Goal: Task Accomplishment & Management: Manage account settings

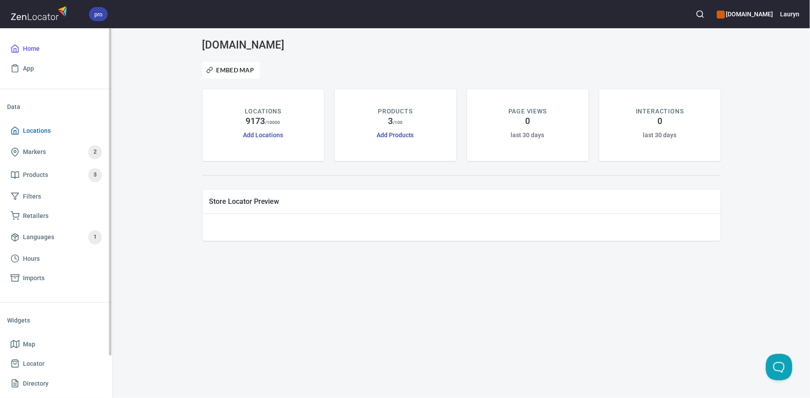
click at [53, 127] on span "Locations" at bounding box center [56, 130] width 91 height 11
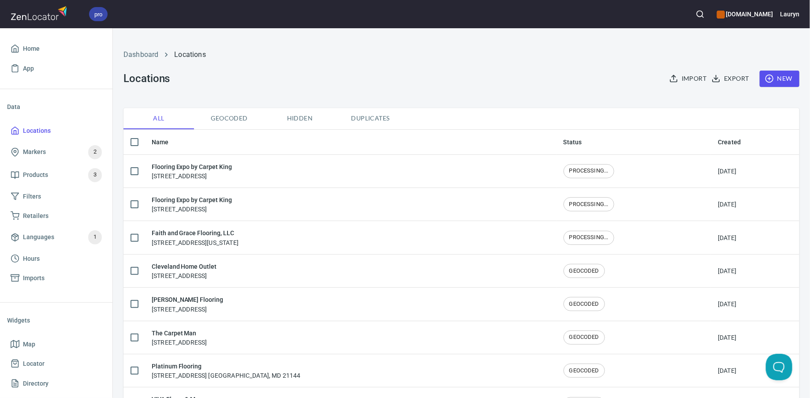
click at [234, 121] on span "Geocoded" at bounding box center [229, 118] width 60 height 11
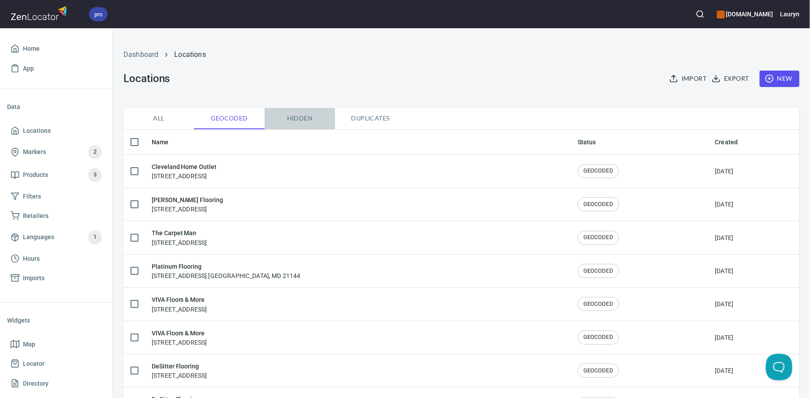
click at [310, 123] on button "Hidden" at bounding box center [300, 118] width 71 height 21
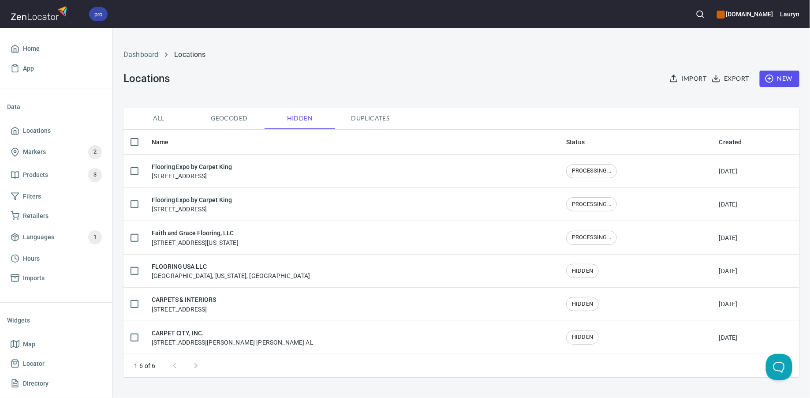
click at [362, 119] on span "Duplicates" at bounding box center [370, 118] width 60 height 11
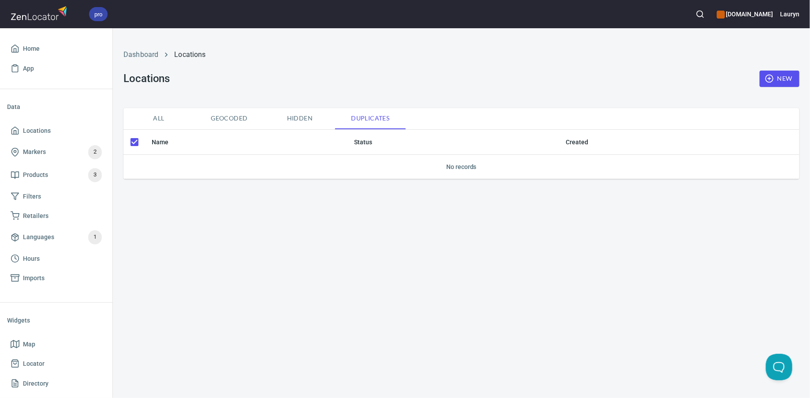
click at [302, 119] on span "Hidden" at bounding box center [300, 118] width 60 height 11
checkbox input "false"
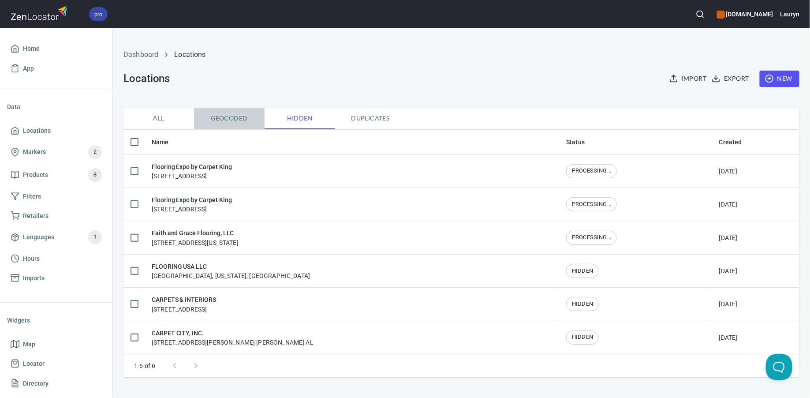
click at [227, 124] on button "Geocoded" at bounding box center [229, 118] width 71 height 21
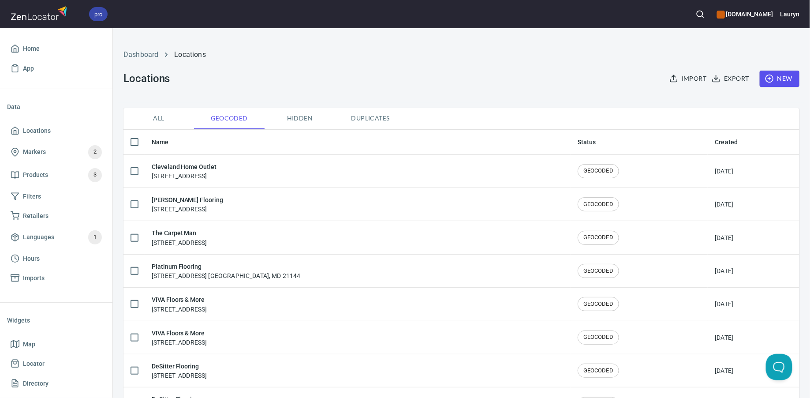
click at [308, 123] on span "Hidden" at bounding box center [300, 118] width 60 height 11
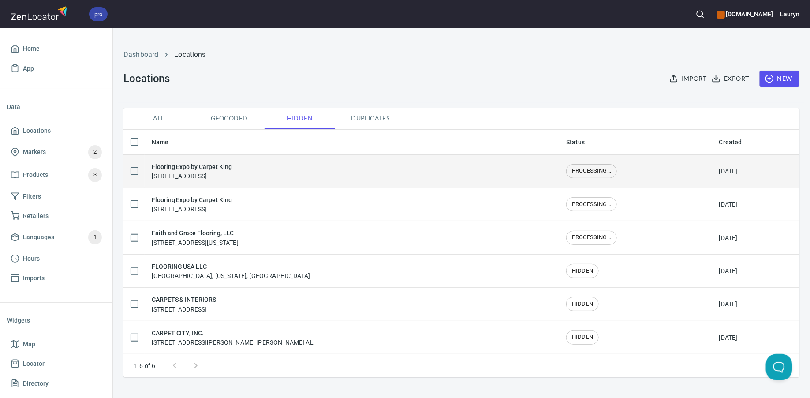
click at [285, 168] on div "Flooring Expo by Carpet King 1754 Market Dr, Stillwater, MN 55082" at bounding box center [352, 171] width 400 height 19
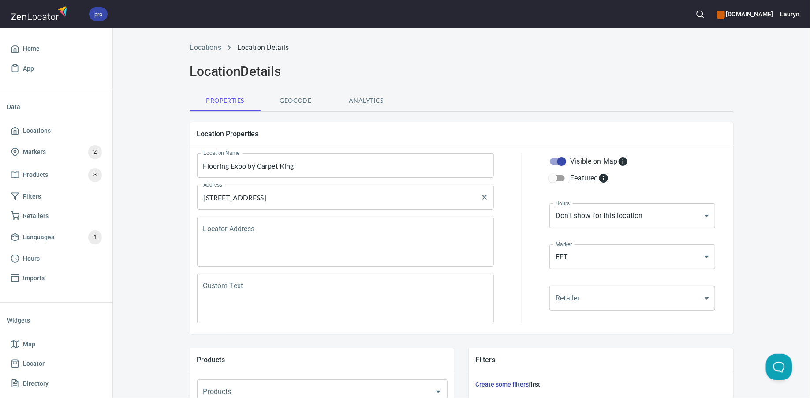
click at [313, 197] on input "1754 Market Dr, Stillwater, MN 55082" at bounding box center [339, 197] width 276 height 17
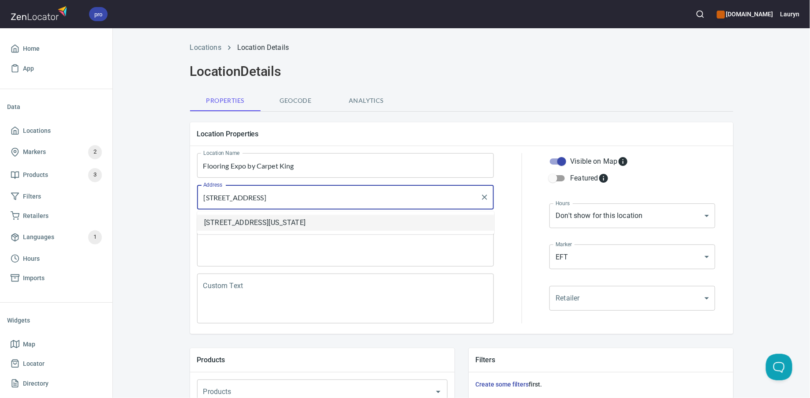
click at [353, 223] on li "1754 Market Drive, West Lakeland, Minnesota, United States" at bounding box center [345, 223] width 297 height 16
type input "1754 Market Drive, West Lakeland, Minnesota, United States"
drag, startPoint x: 336, startPoint y: 199, endPoint x: 185, endPoint y: 199, distance: 151.2
click at [185, 199] on div "Location Properties Location Name Flooring Expo by Carpet King Location Name Ad…" at bounding box center [461, 228] width 557 height 226
click at [356, 194] on input "[STREET_ADDRESS]" at bounding box center [339, 197] width 276 height 17
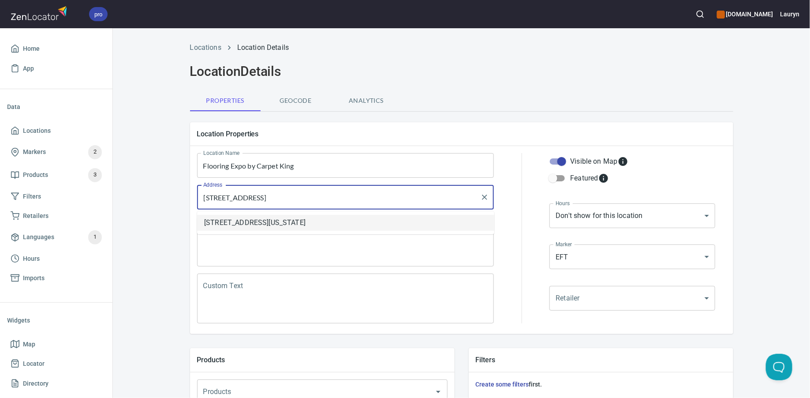
click at [353, 244] on textarea "Locator Address" at bounding box center [345, 242] width 285 height 34
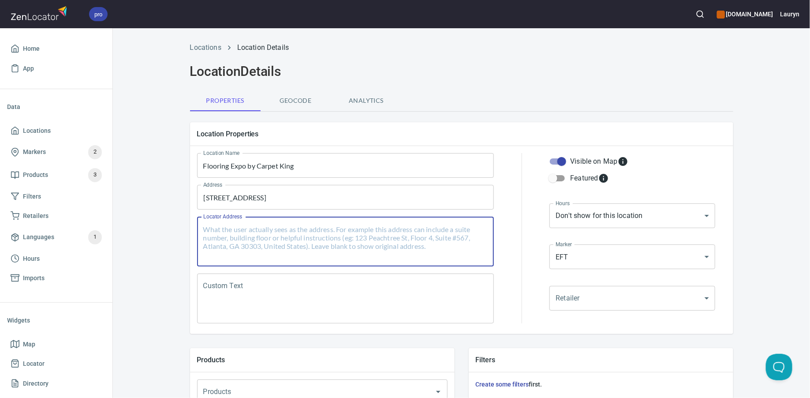
paste textarea "[STREET_ADDRESS]"
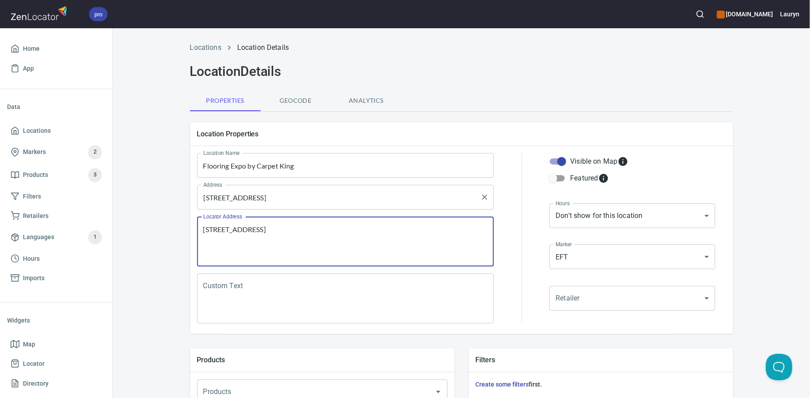
type textarea "[STREET_ADDRESS]"
click at [352, 195] on input "[STREET_ADDRESS]" at bounding box center [339, 197] width 276 height 17
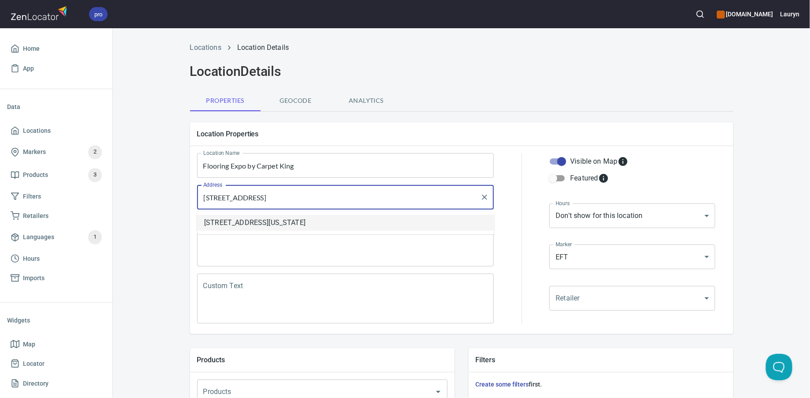
click at [351, 220] on li "[STREET_ADDRESS][US_STATE]" at bounding box center [345, 223] width 297 height 16
type input "[STREET_ADDRESS][US_STATE]"
click at [365, 242] on textarea "[STREET_ADDRESS]" at bounding box center [345, 242] width 285 height 34
drag, startPoint x: 401, startPoint y: 200, endPoint x: 175, endPoint y: 198, distance: 226.2
click at [175, 198] on div "Locations Location Details Location Details Properties Geocode Analytics Locati…" at bounding box center [461, 354] width 697 height 634
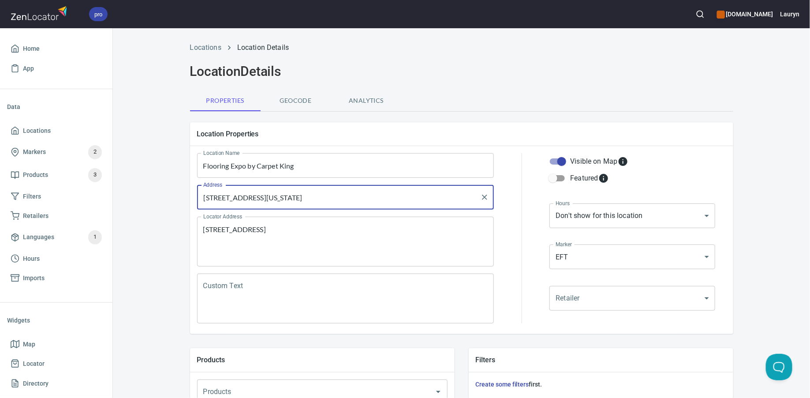
click at [459, 109] on div "Properties Geocode Analytics" at bounding box center [461, 100] width 543 height 21
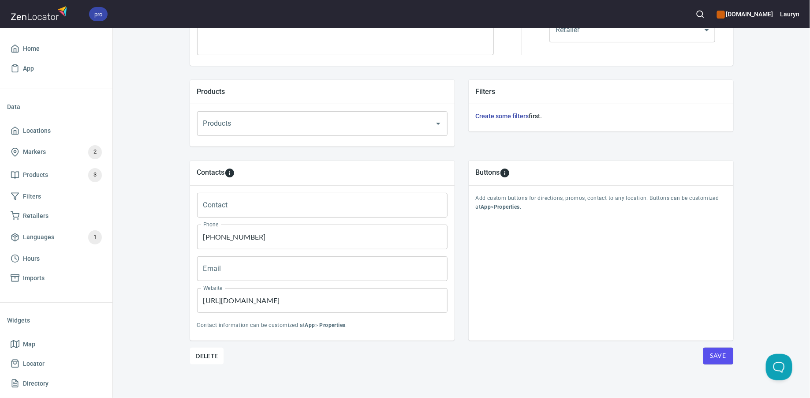
scroll to position [272, 0]
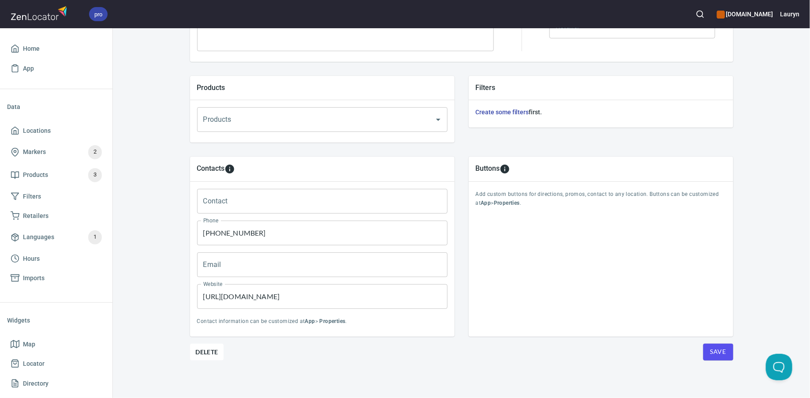
click at [727, 351] on button "Save" at bounding box center [718, 352] width 30 height 17
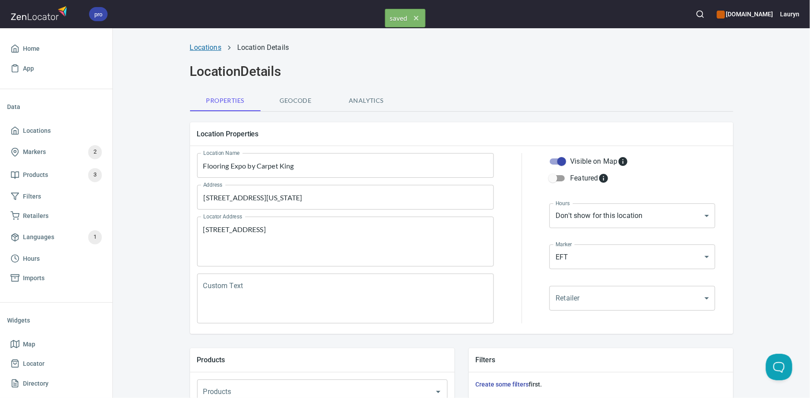
click at [206, 46] on link "Locations" at bounding box center [205, 47] width 31 height 8
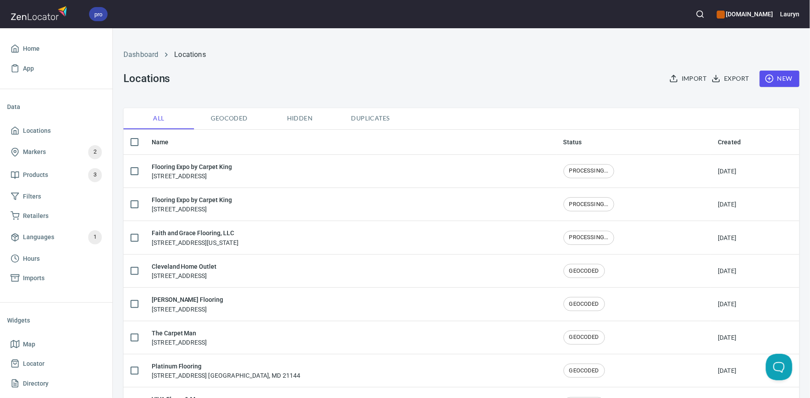
click at [285, 123] on span "Hidden" at bounding box center [300, 118] width 60 height 11
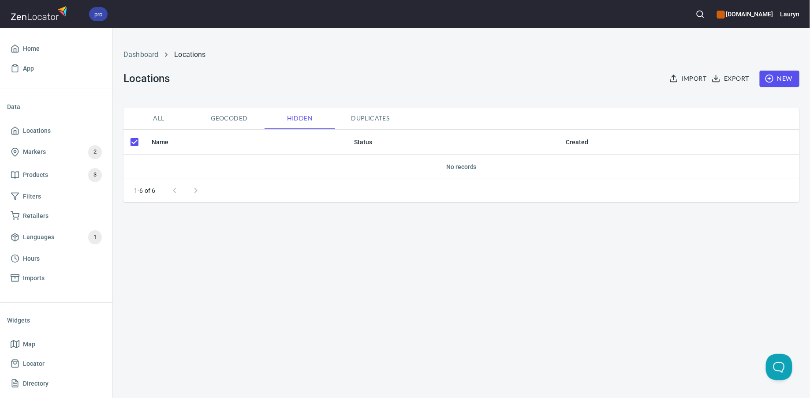
checkbox input "false"
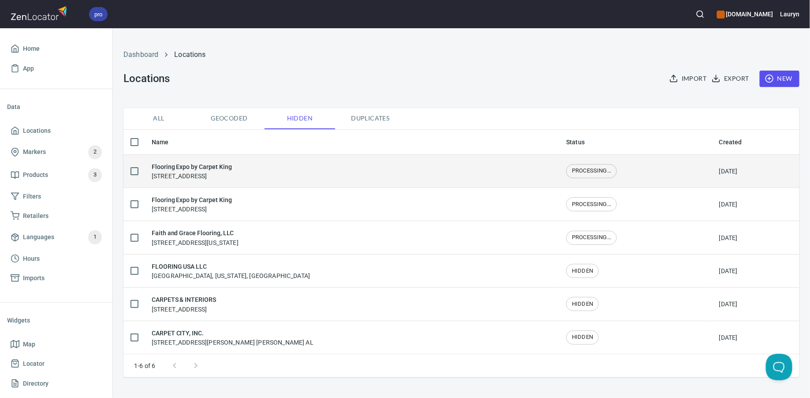
click at [261, 177] on div "Flooring Expo by Carpet King 1754 Market Dr, Stillwater, MN 55082" at bounding box center [352, 171] width 400 height 19
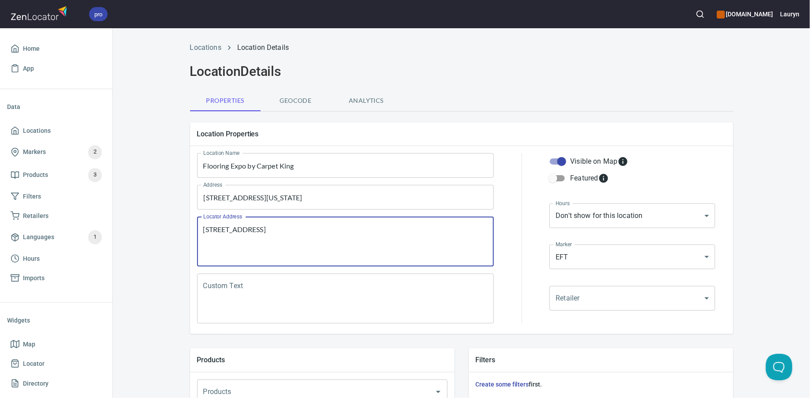
drag, startPoint x: 339, startPoint y: 234, endPoint x: 186, endPoint y: 234, distance: 153.5
click at [186, 234] on div "Location Properties Location Name Flooring Expo by Carpet King Location Name Ad…" at bounding box center [461, 228] width 557 height 226
click at [361, 105] on span "Analytics" at bounding box center [366, 100] width 60 height 11
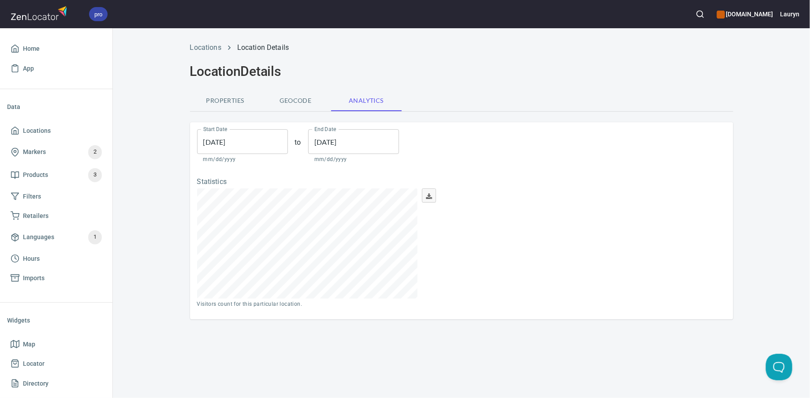
scroll to position [110, 220]
click at [294, 99] on span "Geocode" at bounding box center [296, 100] width 60 height 11
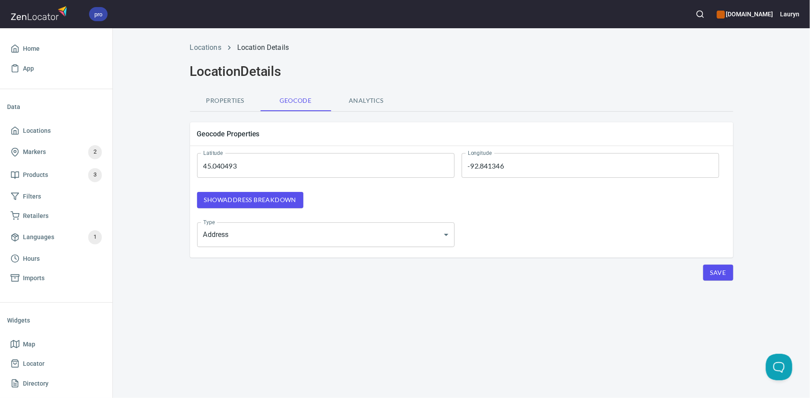
click at [225, 99] on span "Properties" at bounding box center [225, 100] width 60 height 11
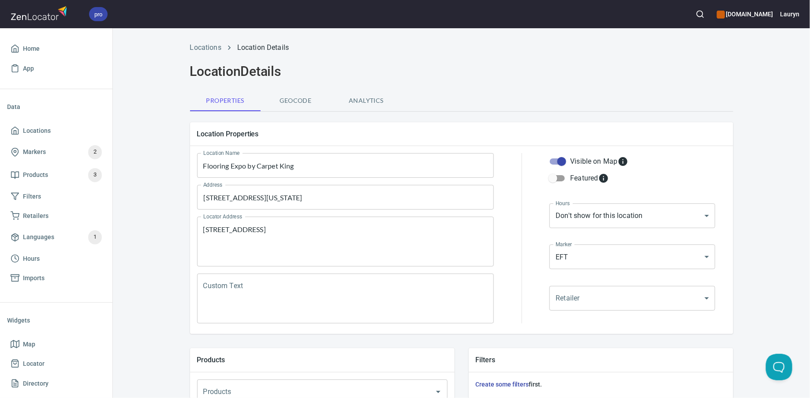
click at [205, 42] on li "Locations" at bounding box center [205, 47] width 31 height 11
click at [205, 49] on link "Locations" at bounding box center [205, 47] width 31 height 8
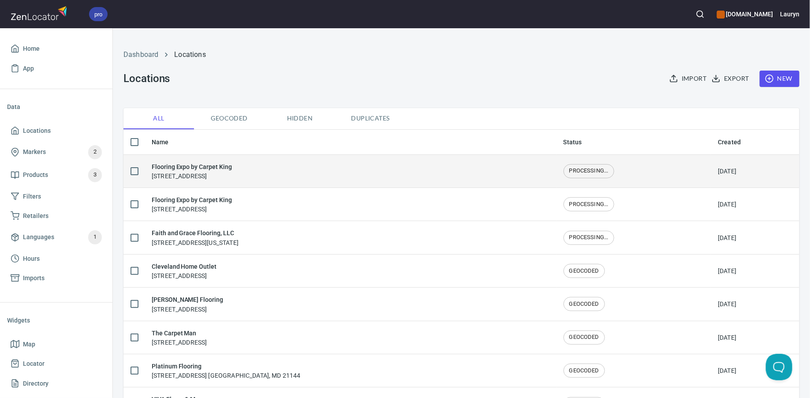
click at [224, 179] on div "Flooring Expo by Carpet King 1754 Market Dr, Stillwater, MN 55082" at bounding box center [192, 171] width 80 height 19
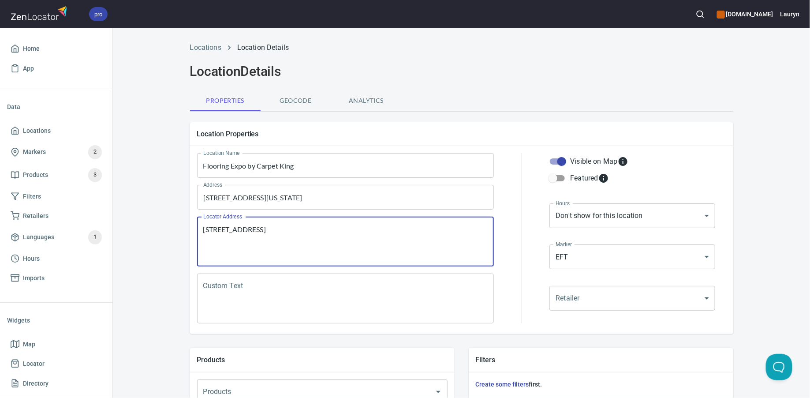
drag, startPoint x: 347, startPoint y: 228, endPoint x: 153, endPoint y: 228, distance: 194.5
click at [153, 228] on div "Locations Location Details Location Details Properties Geocode Analytics Locati…" at bounding box center [461, 354] width 697 height 634
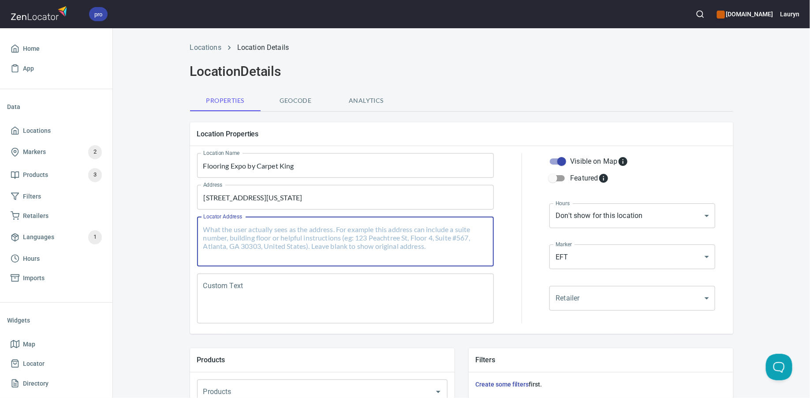
click at [155, 242] on div "Locations Location Details Location Details Properties Geocode Analytics Locati…" at bounding box center [461, 354] width 697 height 634
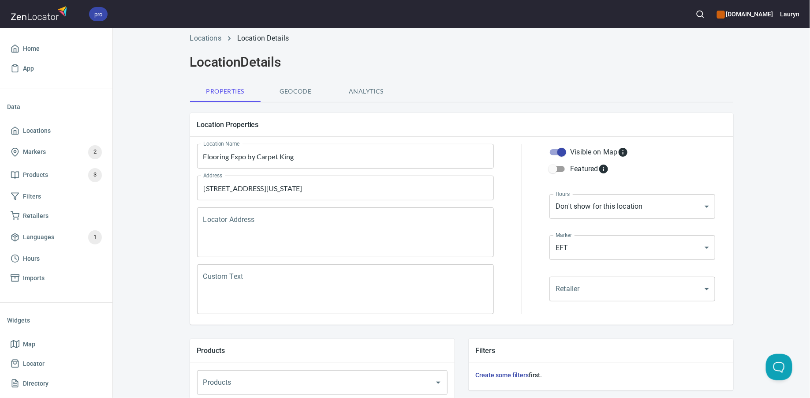
scroll to position [9, 0]
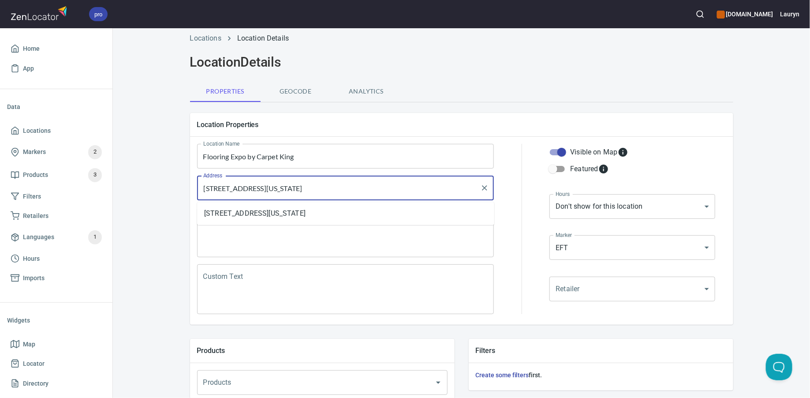
drag, startPoint x: 410, startPoint y: 190, endPoint x: 180, endPoint y: 181, distance: 229.9
click at [180, 181] on div "Locations Location Details Location Details Properties Geocode Analytics Locati…" at bounding box center [461, 345] width 564 height 634
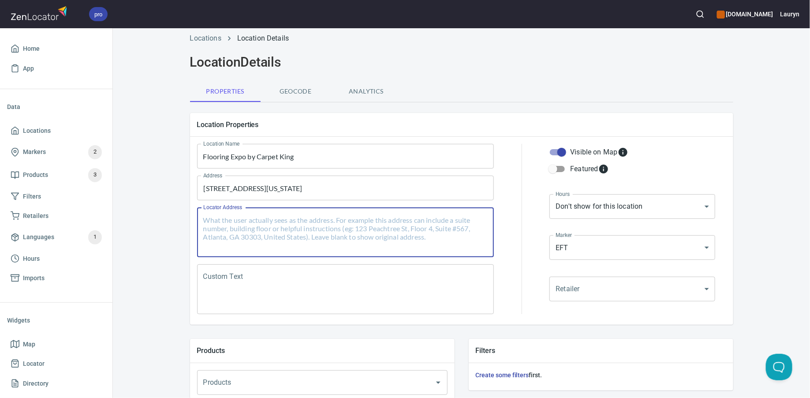
click at [327, 229] on textarea "Locator Address" at bounding box center [345, 233] width 285 height 34
type textarea "z"
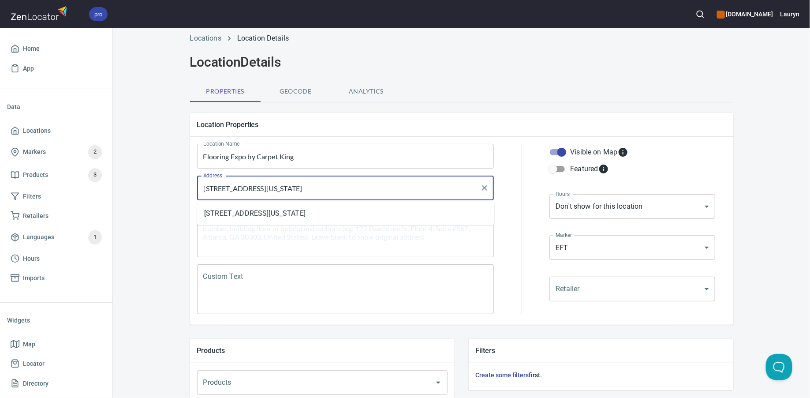
drag, startPoint x: 314, startPoint y: 188, endPoint x: 269, endPoint y: 188, distance: 45.0
click at [269, 187] on input "1754 Market Drive, West Lakeland, Minnesota, United States" at bounding box center [339, 187] width 276 height 17
click at [261, 253] on div "Locator Address" at bounding box center [345, 232] width 297 height 50
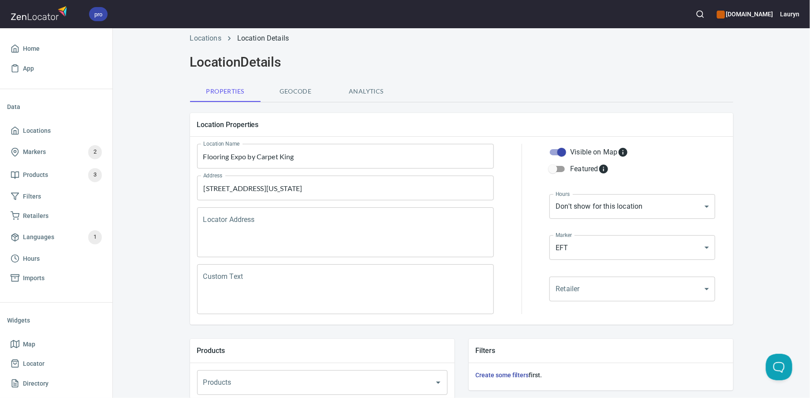
click at [166, 226] on div "Locations Location Details Location Details Properties Geocode Analytics Locati…" at bounding box center [461, 345] width 697 height 634
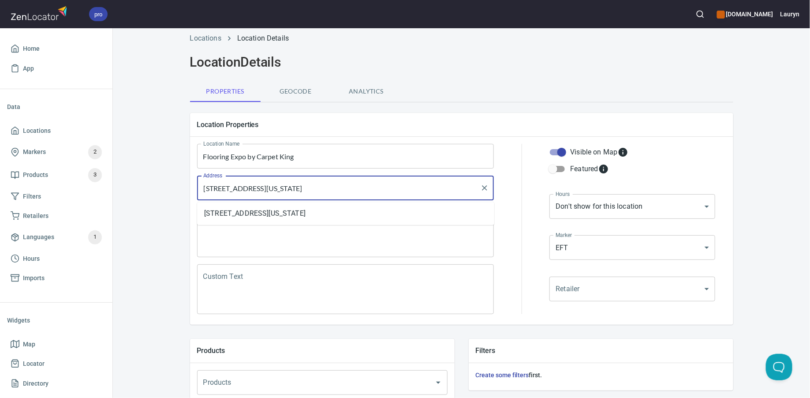
click at [297, 186] on input "1754 Market Drive, Stillwater Minnesota, United States" at bounding box center [339, 187] width 276 height 17
type input "1754 Market Drive, Stillwater, Minnesota, United States"
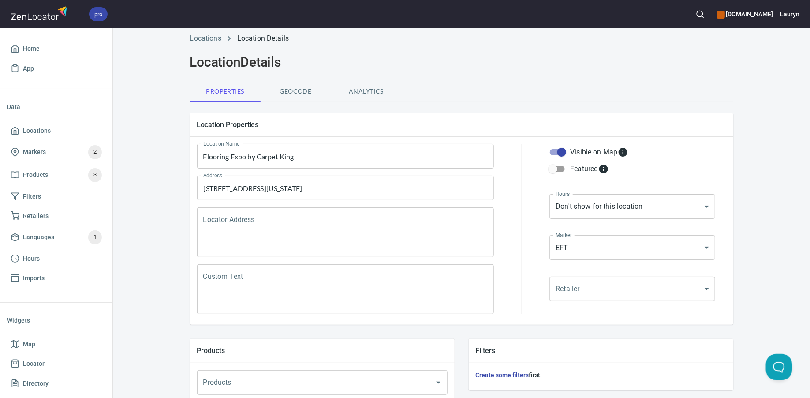
click at [165, 232] on div "Locations Location Details Location Details Properties Geocode Analytics Locati…" at bounding box center [461, 345] width 697 height 634
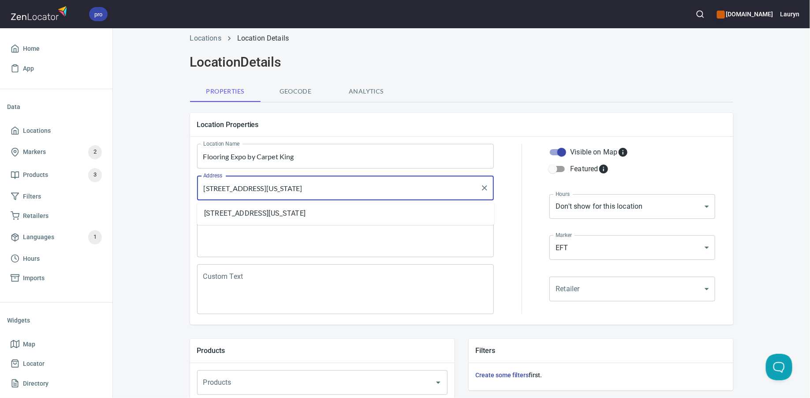
drag, startPoint x: 389, startPoint y: 186, endPoint x: 183, endPoint y: 181, distance: 206.4
click at [183, 181] on div "Location Properties Location Name Flooring Expo by Carpet King Location Name Ad…" at bounding box center [461, 219] width 557 height 226
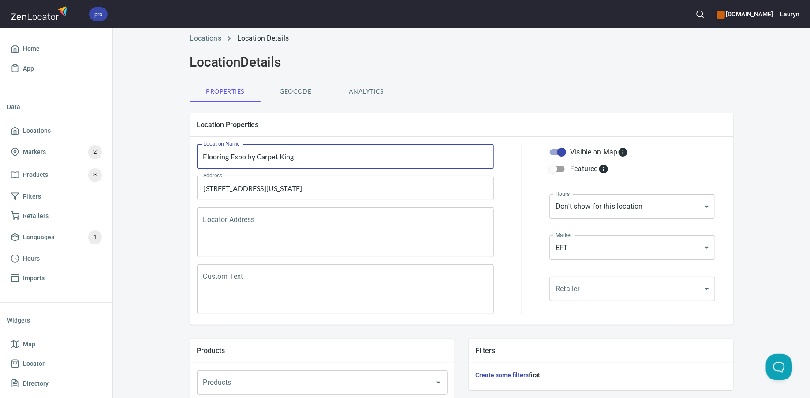
drag, startPoint x: 307, startPoint y: 160, endPoint x: 161, endPoint y: 146, distance: 147.5
click at [161, 146] on div "Locations Location Details Location Details Properties Geocode Analytics Locati…" at bounding box center [461, 345] width 697 height 634
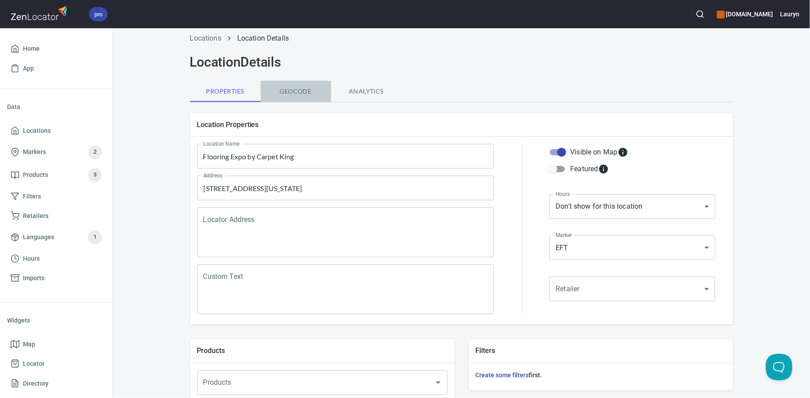
click at [301, 90] on span "Geocode" at bounding box center [296, 91] width 60 height 11
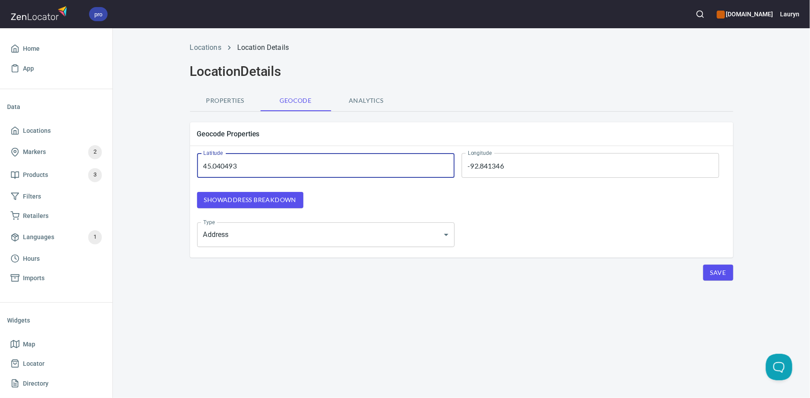
drag, startPoint x: 278, startPoint y: 161, endPoint x: 289, endPoint y: 167, distance: 12.9
click at [289, 167] on input "45.040493" at bounding box center [326, 165] width 258 height 25
paste input "385234"
type input "45.0385234"
click at [381, 193] on div "Show address breakdown" at bounding box center [326, 200] width 272 height 30
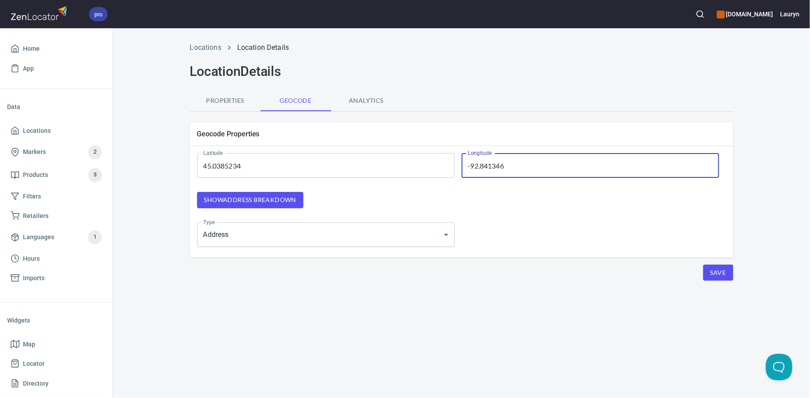
drag, startPoint x: 517, startPoint y: 161, endPoint x: 542, endPoint y: 171, distance: 26.9
click at [541, 171] on input "-92.841346" at bounding box center [591, 165] width 258 height 25
paste input "1318"
type input "-92.8411318"
click at [540, 201] on div "Show address breakdown" at bounding box center [461, 200] width 543 height 30
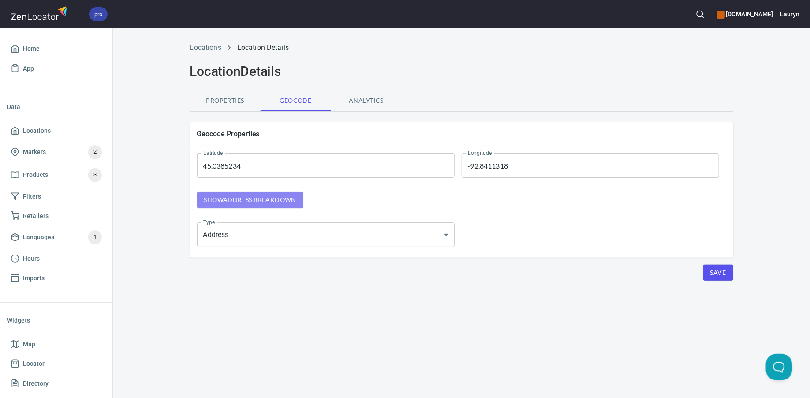
click at [239, 193] on button "Show address breakdown" at bounding box center [250, 200] width 106 height 16
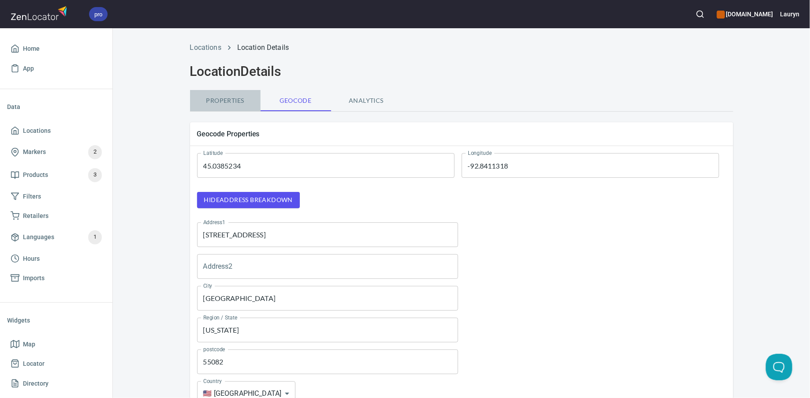
click at [234, 102] on span "Properties" at bounding box center [225, 100] width 60 height 11
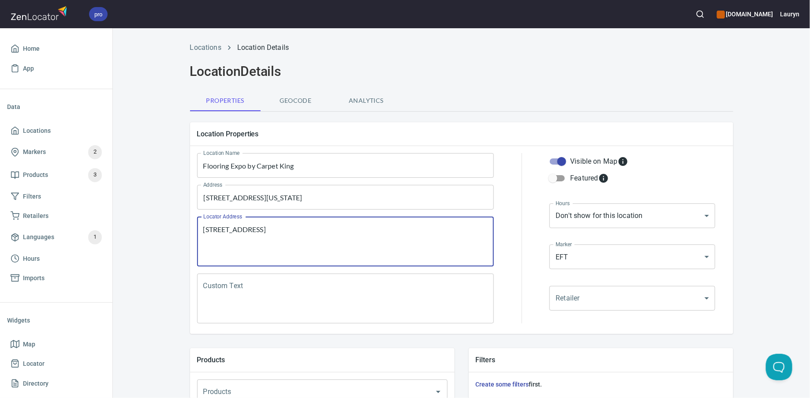
drag, startPoint x: 342, startPoint y: 230, endPoint x: 196, endPoint y: 227, distance: 145.5
click at [196, 227] on div "Locator Address 1754 Market Dr, Stillwater, MN 55082 Locator Address" at bounding box center [346, 241] width 304 height 57
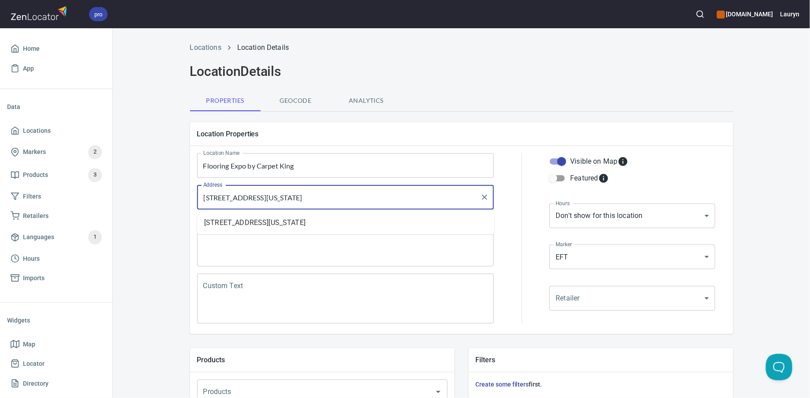
click at [322, 199] on input "1754 Market Drive, West Lakeland, Minnesota, United States" at bounding box center [339, 197] width 276 height 17
paste input "1754 Market Dr, Stillwater, MN 55082"
type input "1754 Market Dr, Stillwater, MN 55082"
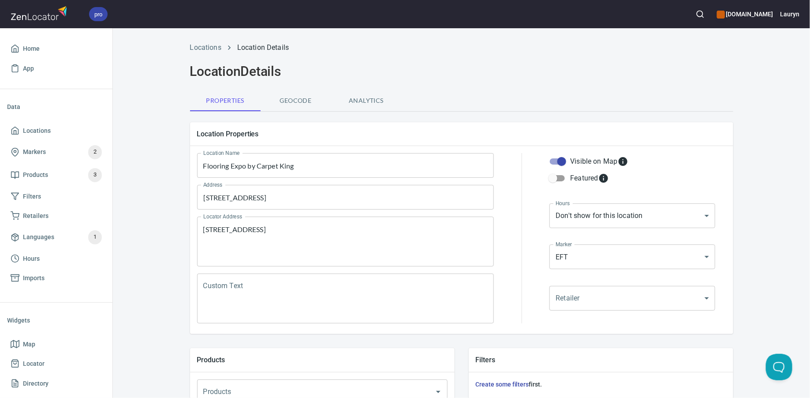
click at [161, 231] on div "Locations Location Details Location Details Properties Geocode Analytics Locati…" at bounding box center [461, 354] width 697 height 634
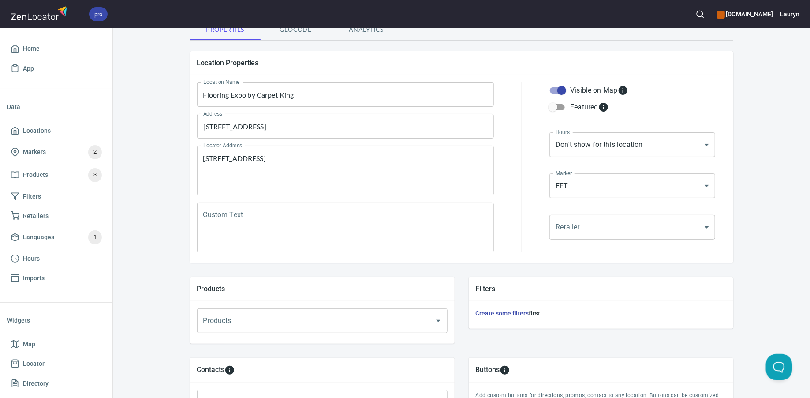
scroll to position [74, 0]
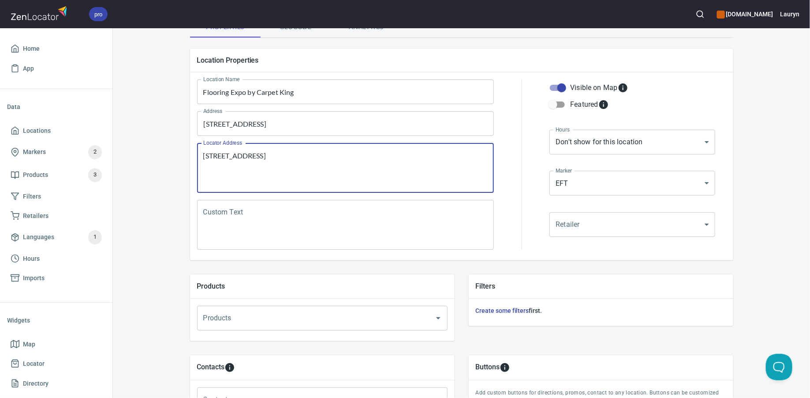
drag, startPoint x: 329, startPoint y: 160, endPoint x: 115, endPoint y: 160, distance: 213.9
click at [115, 160] on div "Locations Location Details Location Details Properties Geocode Analytics Locati…" at bounding box center [461, 280] width 697 height 634
type textarea "1754 Market Dr, Stillwater, MN 5508"
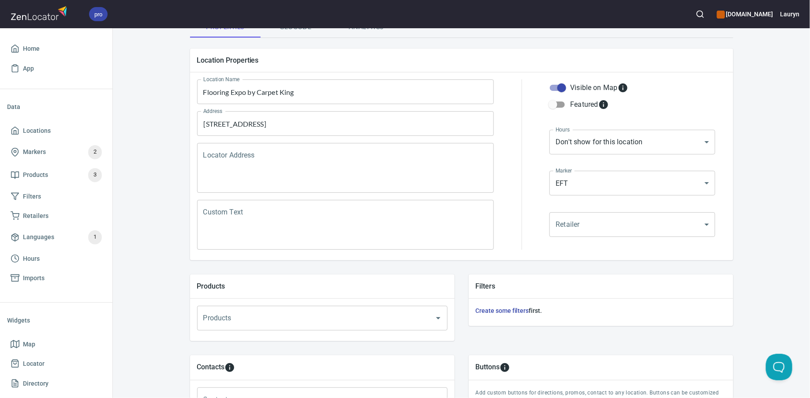
click at [774, 276] on div "Locations Location Details Location Details Properties Geocode Analytics Locati…" at bounding box center [461, 280] width 697 height 634
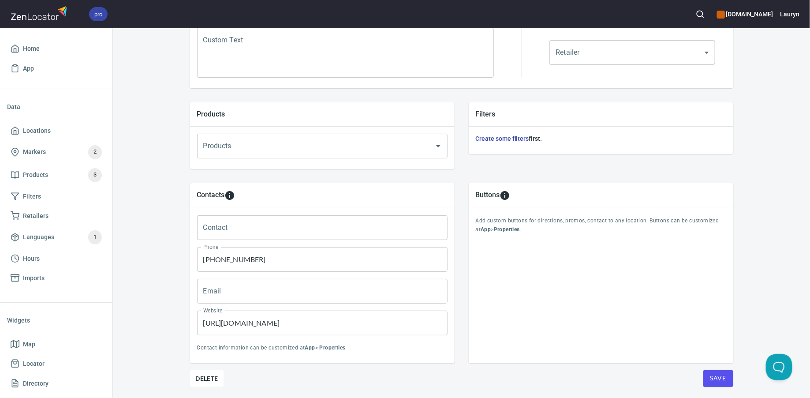
scroll to position [272, 0]
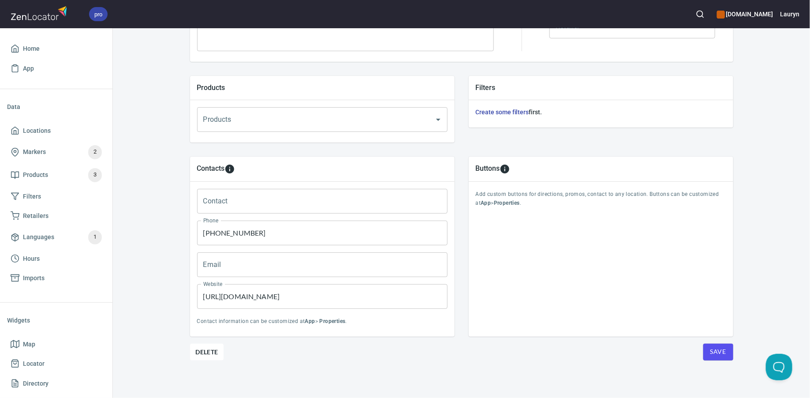
click at [716, 350] on span "Save" at bounding box center [718, 351] width 16 height 11
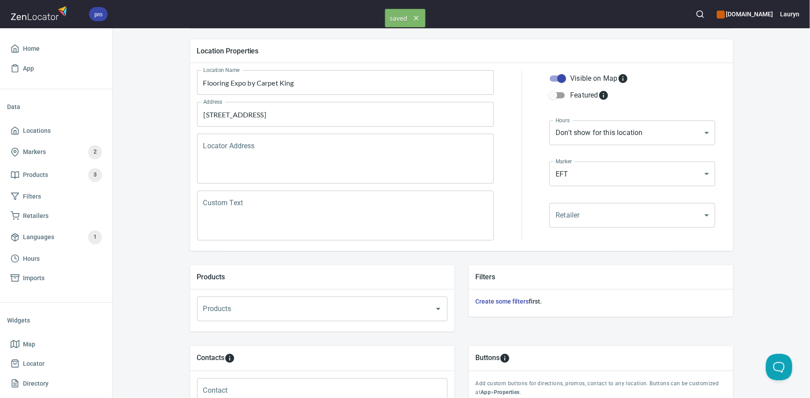
scroll to position [0, 0]
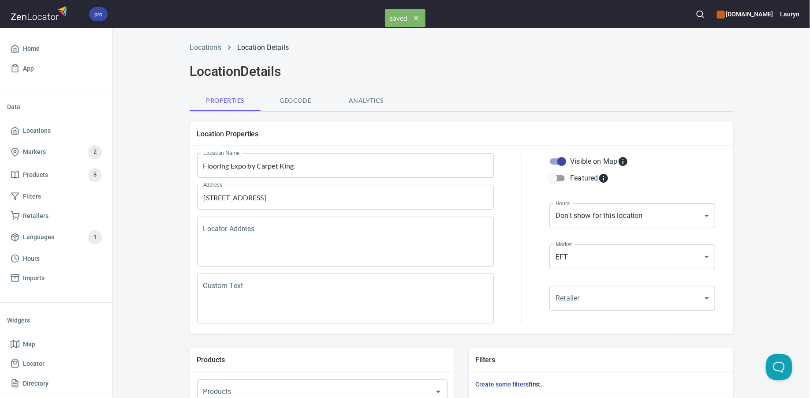
click at [295, 101] on span "Geocode" at bounding box center [296, 100] width 60 height 11
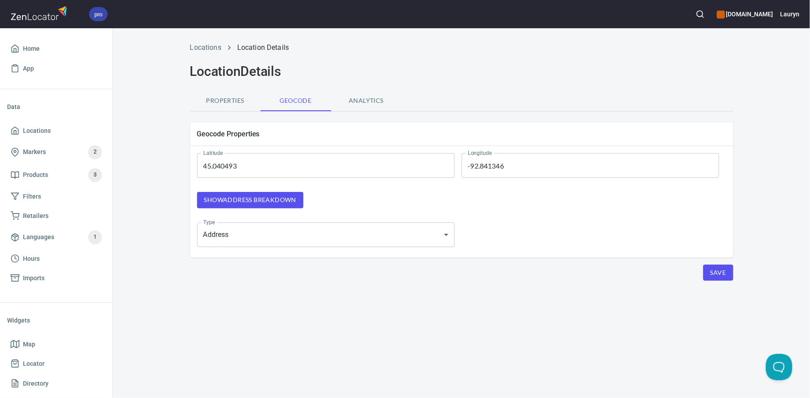
click at [282, 199] on span "Show address breakdown" at bounding box center [250, 199] width 92 height 11
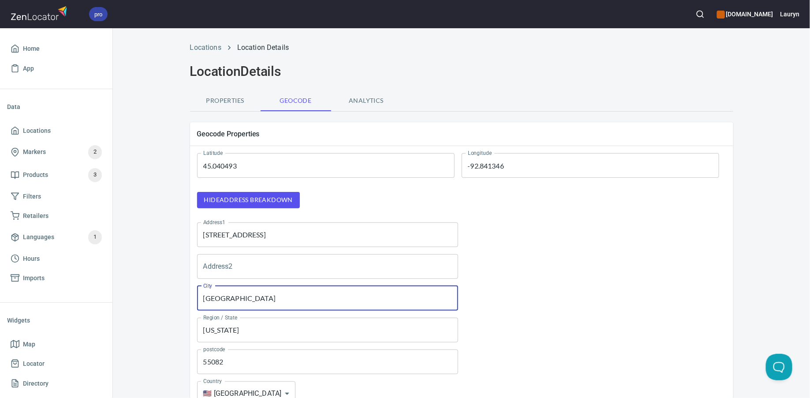
drag, startPoint x: 265, startPoint y: 301, endPoint x: 168, endPoint y: 298, distance: 97.1
click at [168, 298] on div "Locations Location Details Location Details Properties Geocode Analytics Geocod…" at bounding box center [461, 277] width 697 height 480
paste input "1754 Market Dr, Stillwater, MN 55082"
drag, startPoint x: 258, startPoint y: 296, endPoint x: 161, endPoint y: 295, distance: 96.1
click at [161, 295] on div "Locations Location Details Location Details Properties Geocode Analytics Geocod…" at bounding box center [461, 277] width 697 height 480
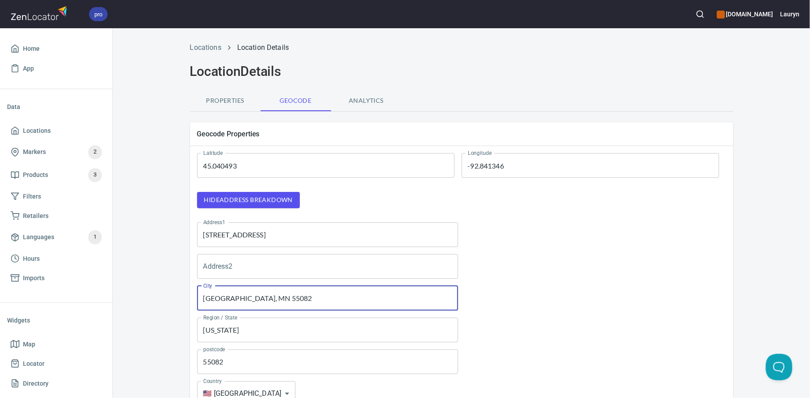
drag, startPoint x: 302, startPoint y: 297, endPoint x: 229, endPoint y: 297, distance: 73.2
click at [229, 297] on input "Stillwater, MN 55082" at bounding box center [327, 298] width 261 height 25
type input "Stillwater"
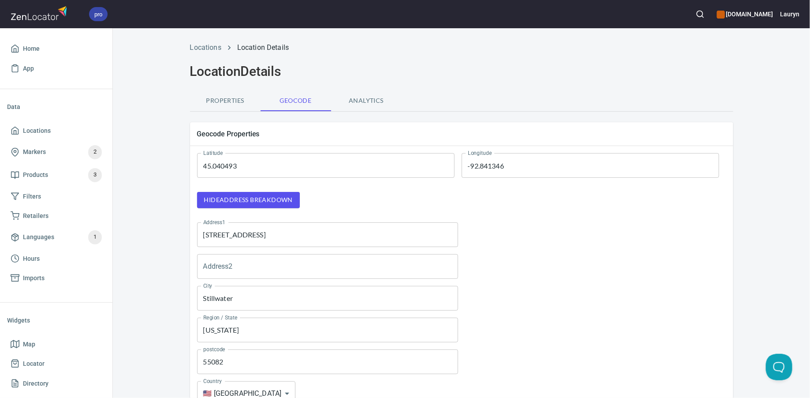
click at [540, 301] on div at bounding box center [596, 298] width 268 height 32
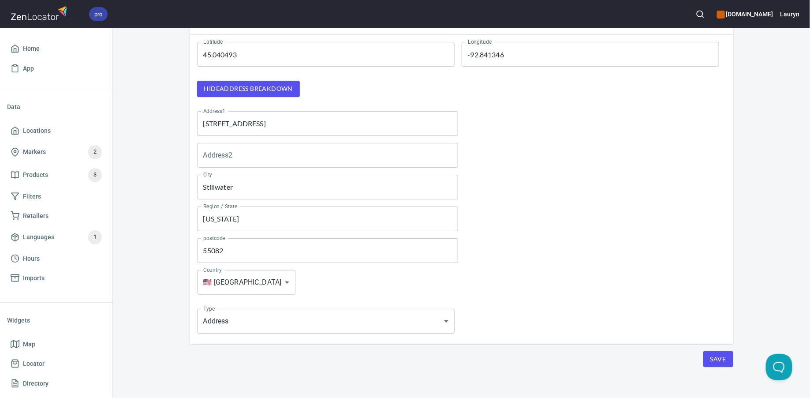
scroll to position [119, 0]
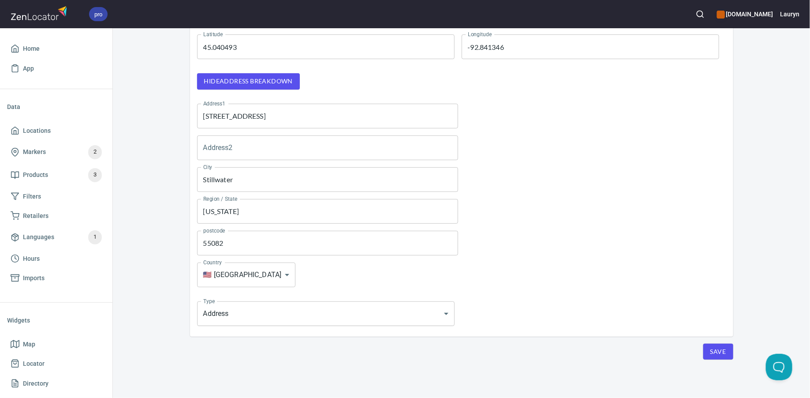
click at [720, 350] on span "Save" at bounding box center [718, 351] width 16 height 11
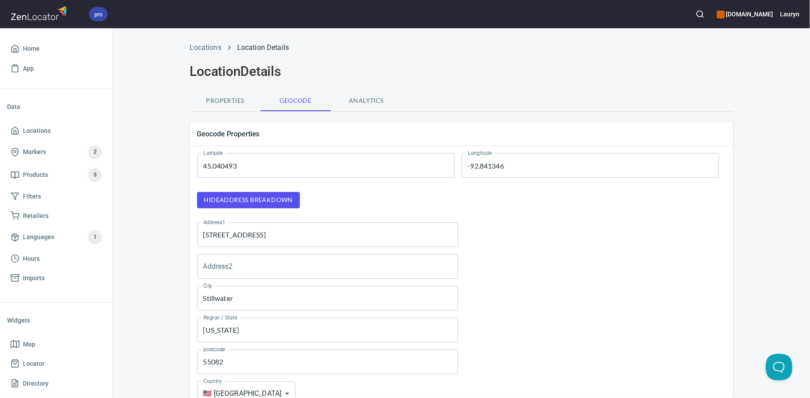
click at [225, 104] on span "Properties" at bounding box center [225, 100] width 60 height 11
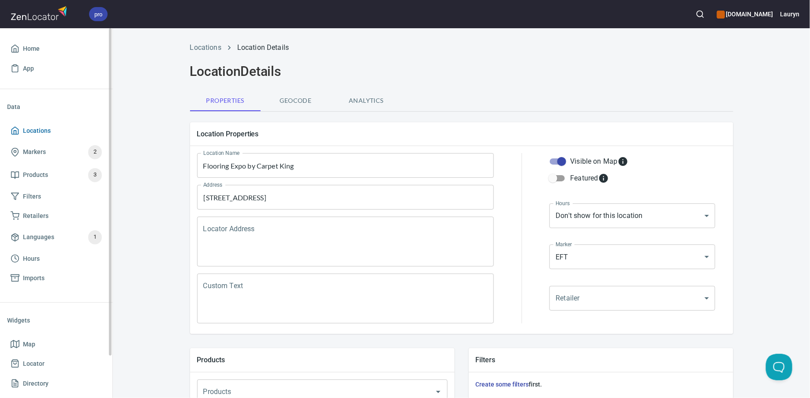
click at [52, 134] on span "Locations" at bounding box center [56, 130] width 91 height 11
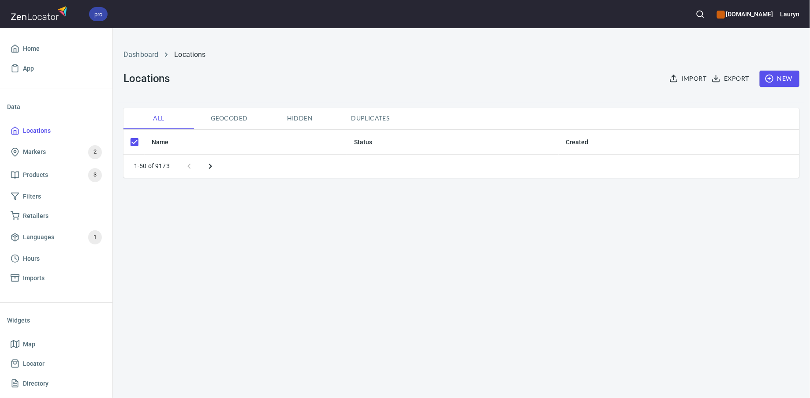
checkbox input "false"
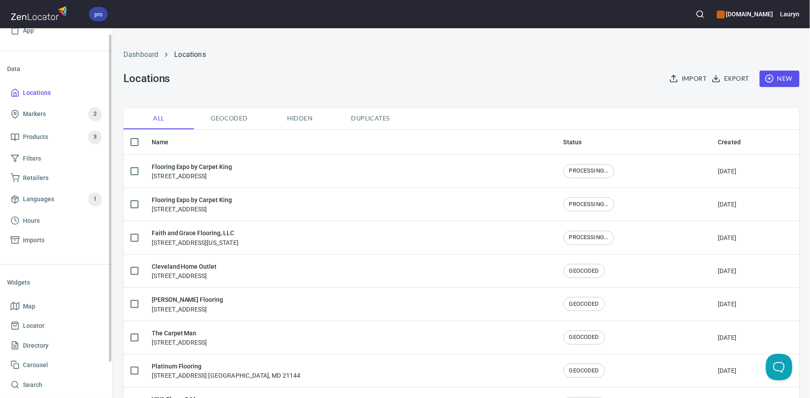
scroll to position [48, 0]
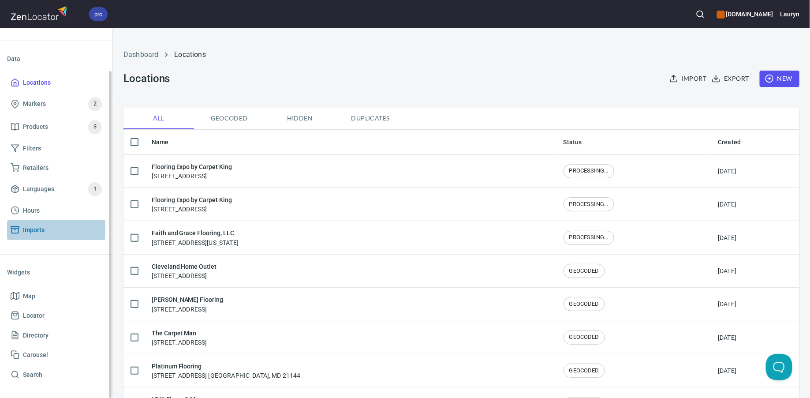
click at [47, 230] on span "Imports" at bounding box center [56, 229] width 91 height 11
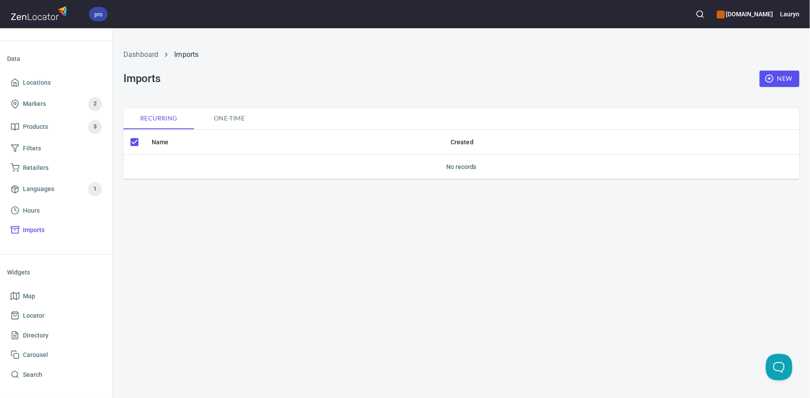
click at [236, 118] on span "One-time" at bounding box center [229, 118] width 60 height 11
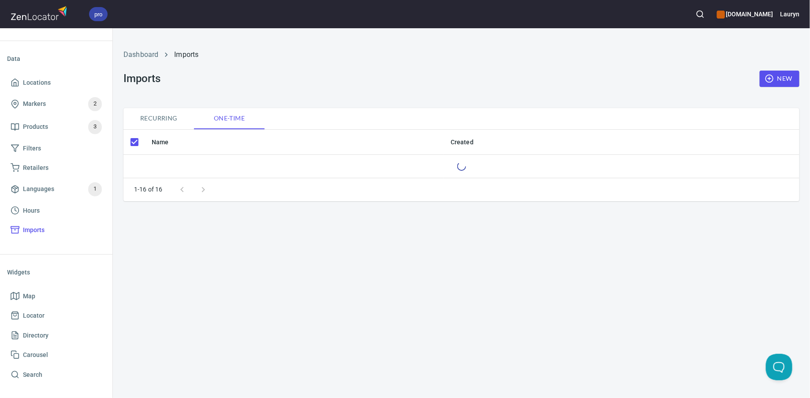
checkbox input "false"
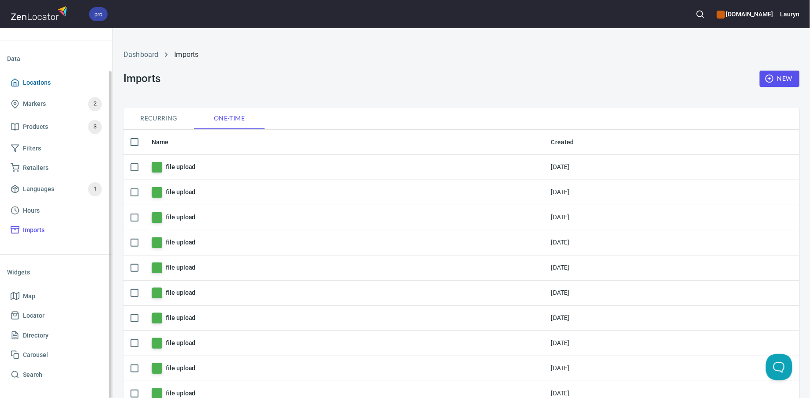
click at [41, 80] on span "Locations" at bounding box center [37, 82] width 28 height 11
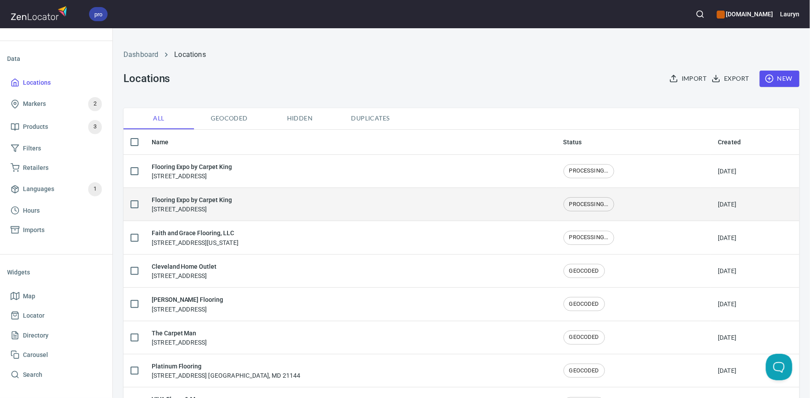
click at [269, 209] on div "Flooring Expo by Carpet King 2330 Cloud Dr NE #121, Blaine, MN 55449" at bounding box center [351, 204] width 398 height 19
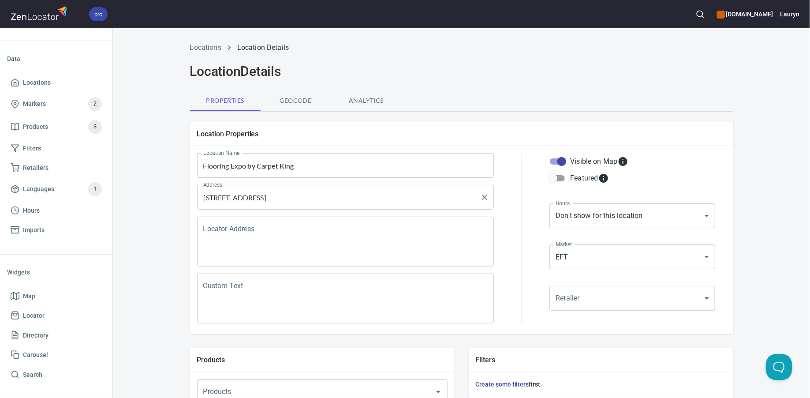
click at [288, 201] on input "[STREET_ADDRESS]" at bounding box center [339, 197] width 276 height 17
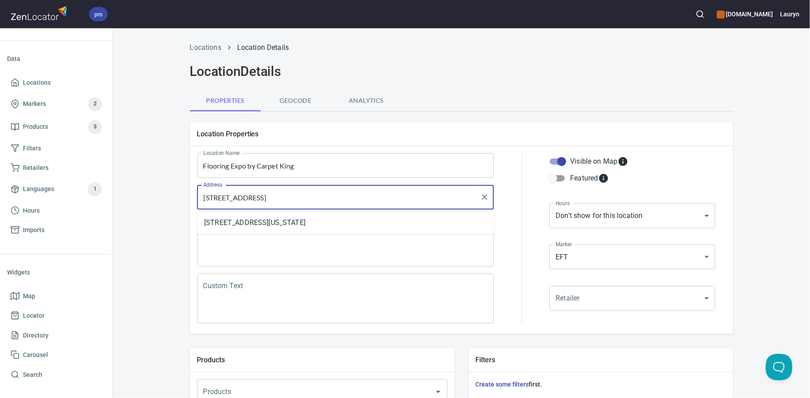
click at [285, 253] on textarea "Locator Address" at bounding box center [345, 242] width 285 height 34
click at [349, 198] on input "[STREET_ADDRESS]" at bounding box center [339, 197] width 276 height 17
drag, startPoint x: 366, startPoint y: 193, endPoint x: 191, endPoint y: 193, distance: 174.6
click at [190, 192] on div "Location Name Flooring Expo by Carpet King Location Name Address 2330 Cloud Dr …" at bounding box center [345, 238] width 315 height 188
click at [237, 240] on textarea "Locator Address" at bounding box center [345, 242] width 285 height 34
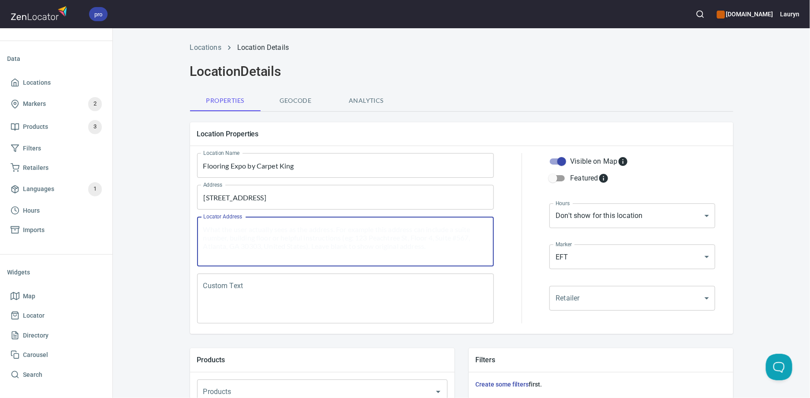
paste textarea "[STREET_ADDRESS]"
type textarea "[STREET_ADDRESS]"
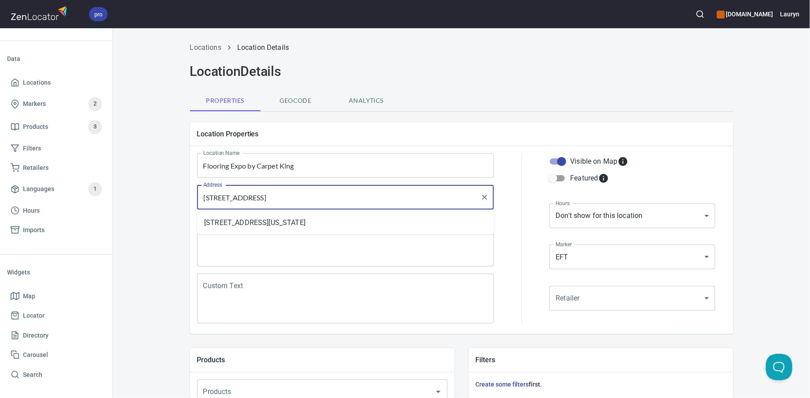
click at [328, 197] on input "[STREET_ADDRESS]" at bounding box center [339, 197] width 276 height 17
click at [360, 219] on li "2330 Cloud Drive NE, Blaine, Minnesota, United States" at bounding box center [345, 223] width 297 height 16
type input "2330 Cloud Drive NE, Blaine, Minnesota, United States"
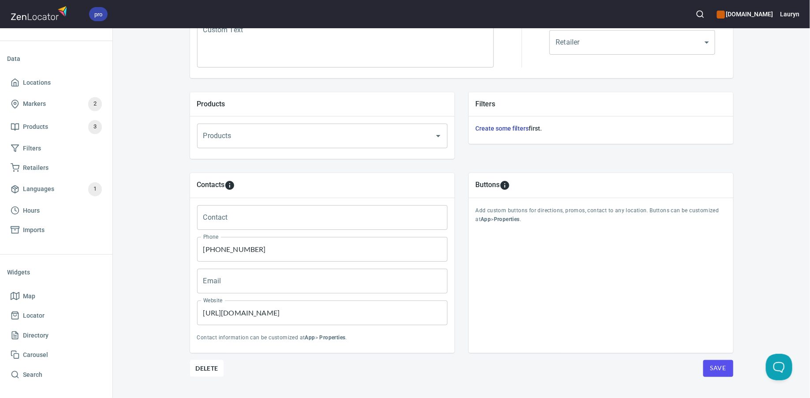
scroll to position [262, 0]
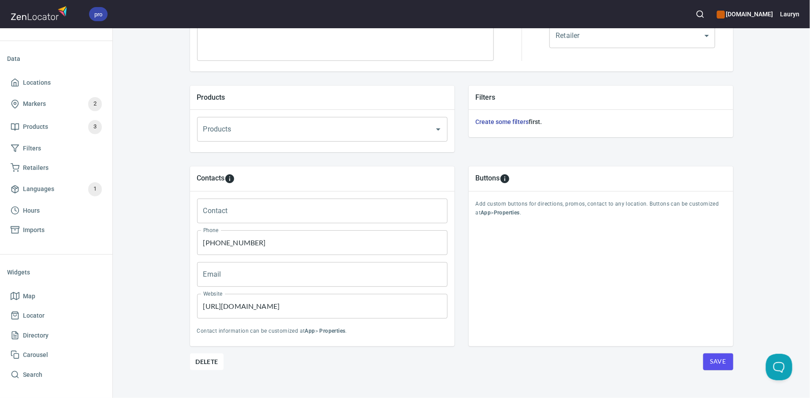
click at [715, 358] on span "Save" at bounding box center [718, 361] width 16 height 11
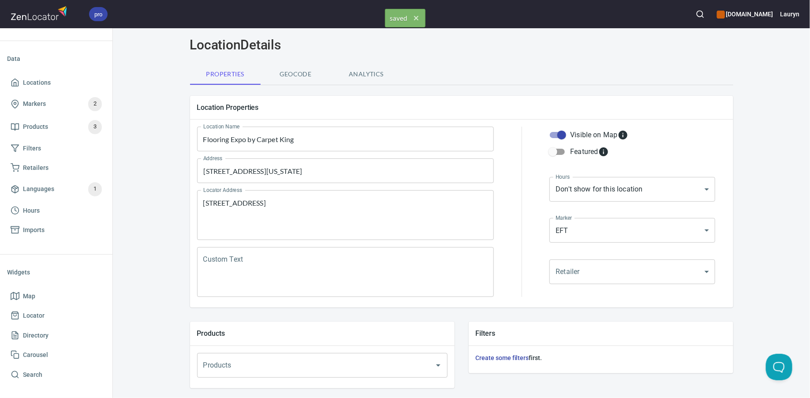
scroll to position [0, 0]
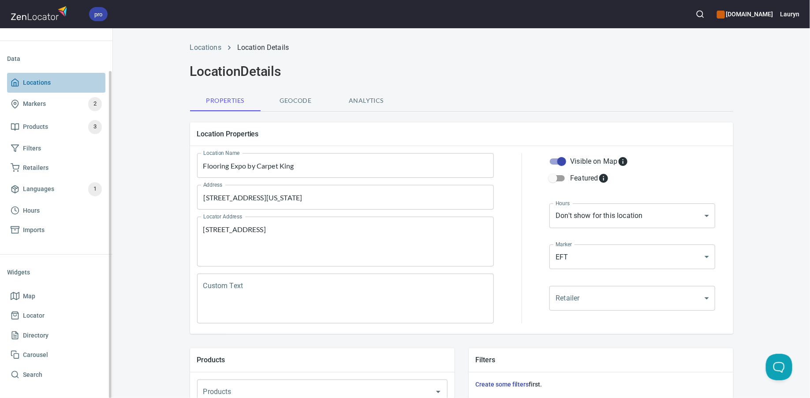
click at [61, 77] on span "Locations" at bounding box center [56, 82] width 91 height 11
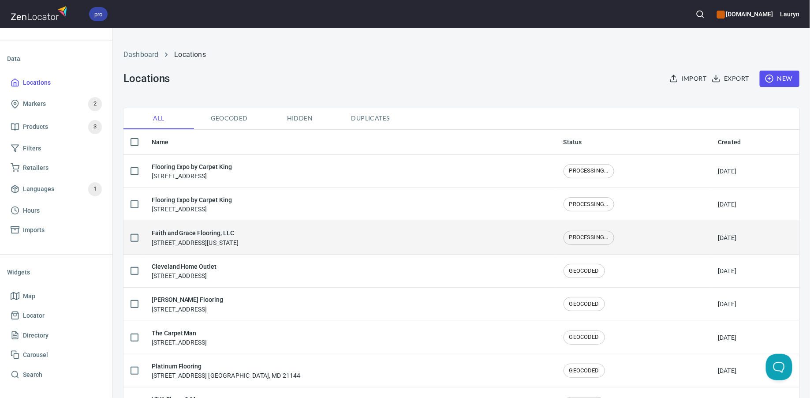
click at [208, 243] on div "Faith and Grace Flooring, LLC 902 Dashiel Street, Murfreesboro, Tennessee, Unit…" at bounding box center [195, 237] width 87 height 19
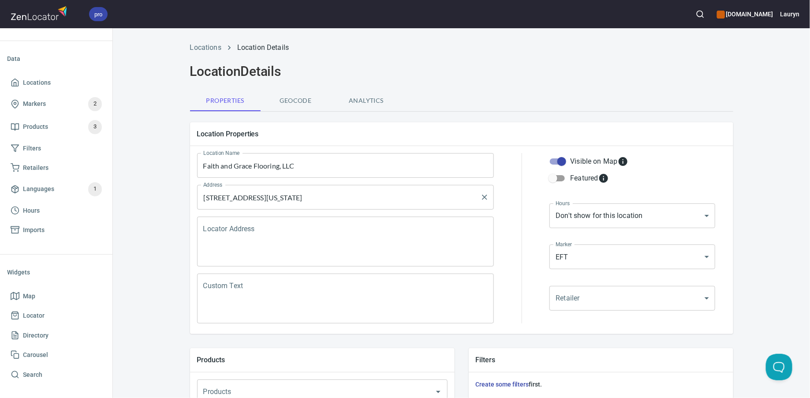
click at [288, 202] on input "[STREET_ADDRESS][US_STATE]" at bounding box center [339, 197] width 276 height 17
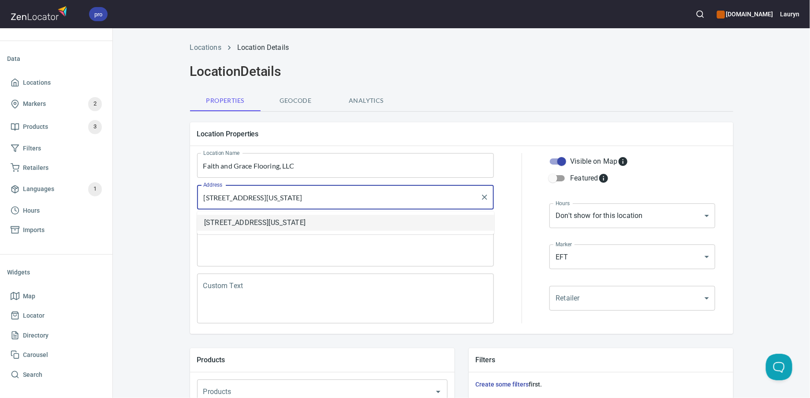
click at [347, 223] on li "[STREET_ADDRESS][US_STATE]" at bounding box center [345, 223] width 297 height 16
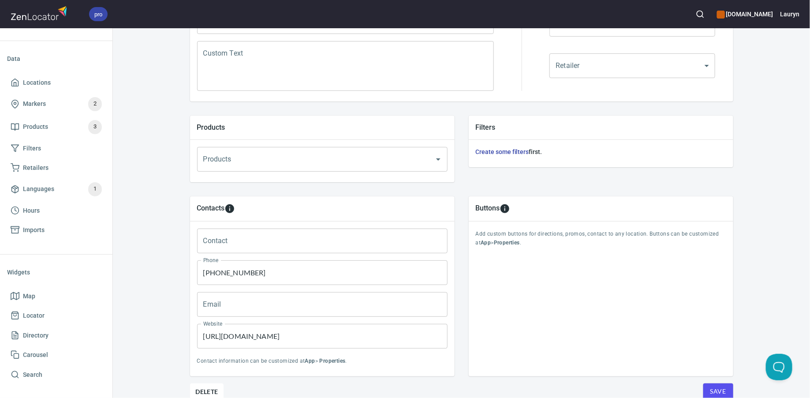
scroll to position [272, 0]
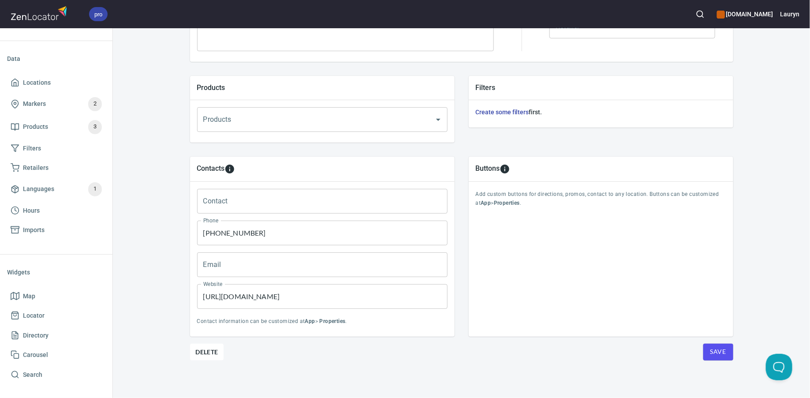
click at [710, 350] on span "Save" at bounding box center [718, 351] width 16 height 11
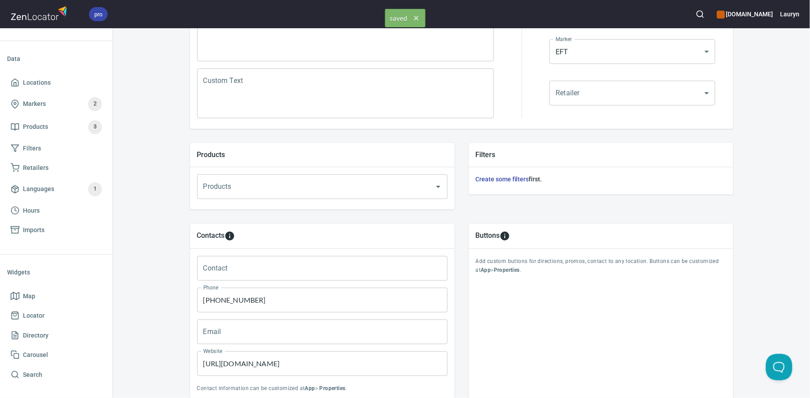
scroll to position [0, 0]
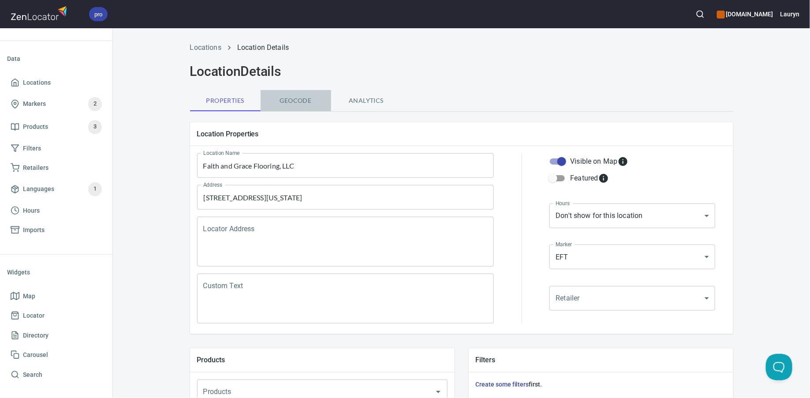
click at [299, 104] on span "Geocode" at bounding box center [296, 100] width 60 height 11
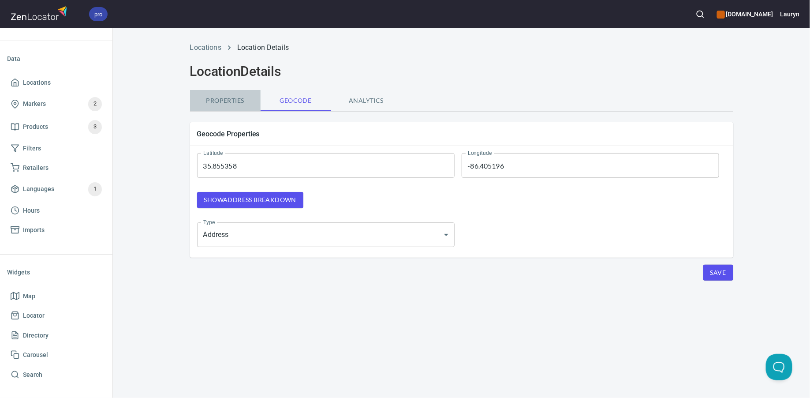
click at [229, 105] on span "Properties" at bounding box center [225, 100] width 60 height 11
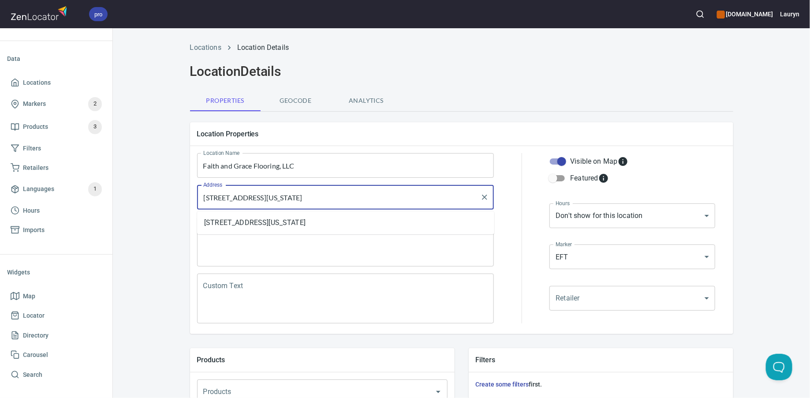
click at [293, 199] on input "[STREET_ADDRESS][US_STATE]" at bounding box center [339, 197] width 276 height 17
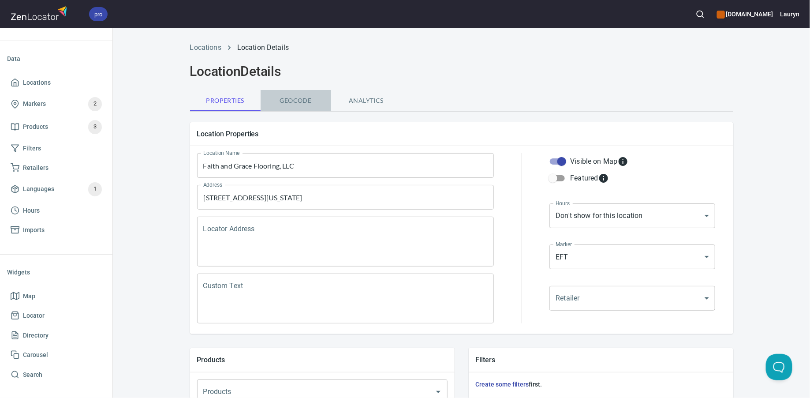
click at [289, 101] on span "Geocode" at bounding box center [296, 100] width 60 height 11
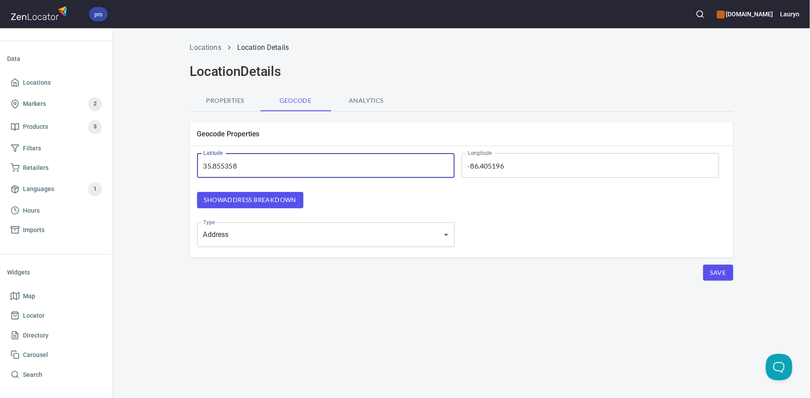
drag, startPoint x: 310, startPoint y: 168, endPoint x: 168, endPoint y: 168, distance: 142.9
click at [168, 168] on div "Locations Location Details Location Details Properties Geocode Analytics Geocod…" at bounding box center [461, 178] width 697 height 282
paste input "47"
type input "35.8547"
click at [543, 166] on input "-86.405196" at bounding box center [591, 165] width 258 height 25
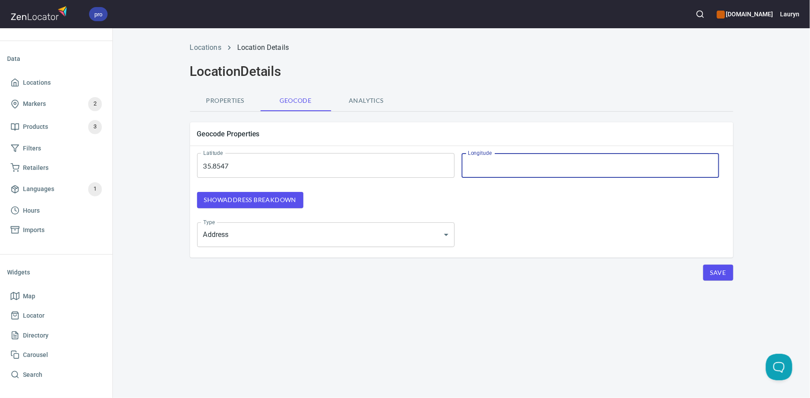
paste input "-86.405875"
type input "-86.405875"
click at [291, 202] on span "Show address breakdown" at bounding box center [250, 199] width 92 height 11
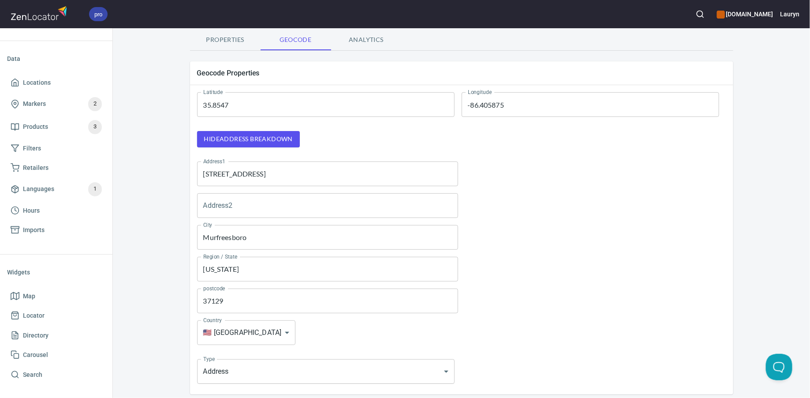
scroll to position [119, 0]
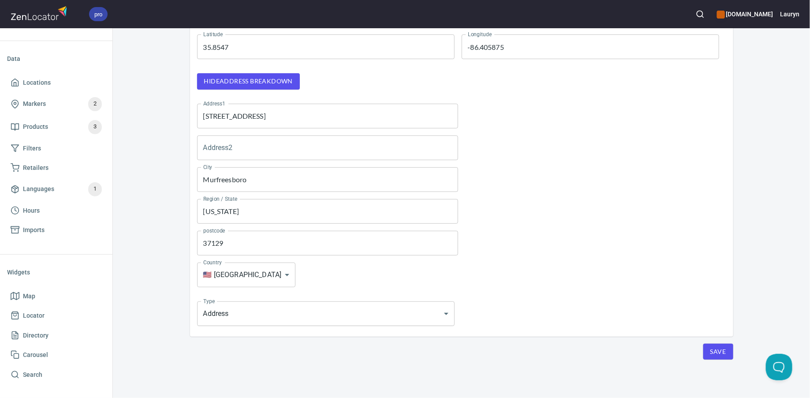
click at [721, 346] on span "Save" at bounding box center [718, 351] width 16 height 11
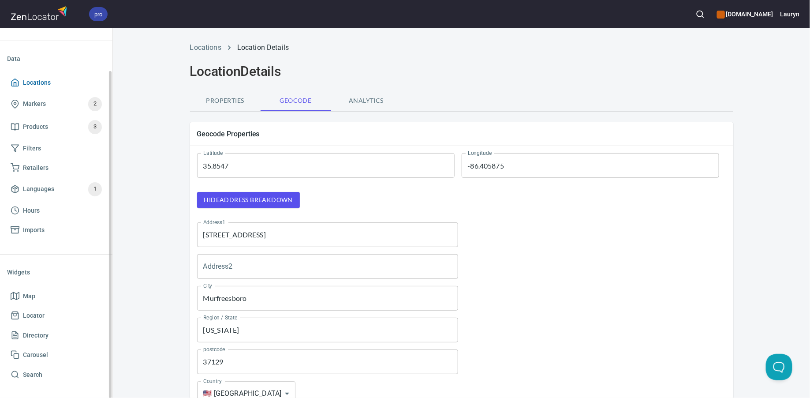
click at [44, 82] on span "Locations" at bounding box center [37, 82] width 28 height 11
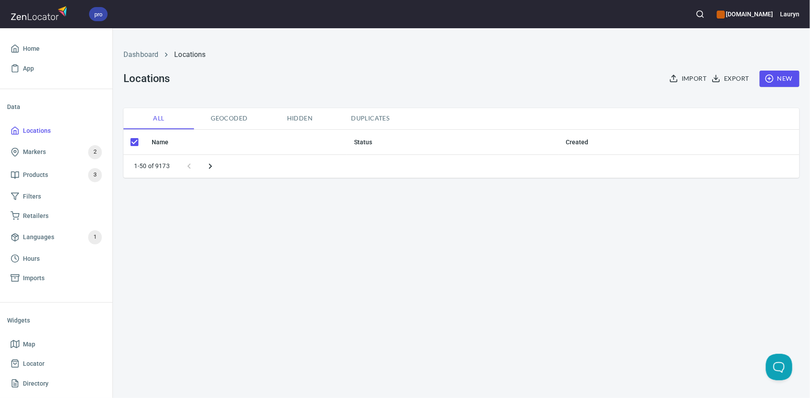
checkbox input "false"
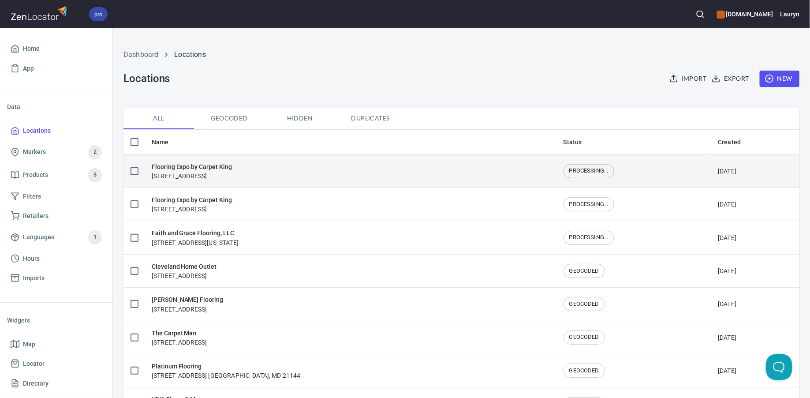
click at [267, 179] on div "Flooring Expo by Carpet King [STREET_ADDRESS]" at bounding box center [351, 171] width 398 height 19
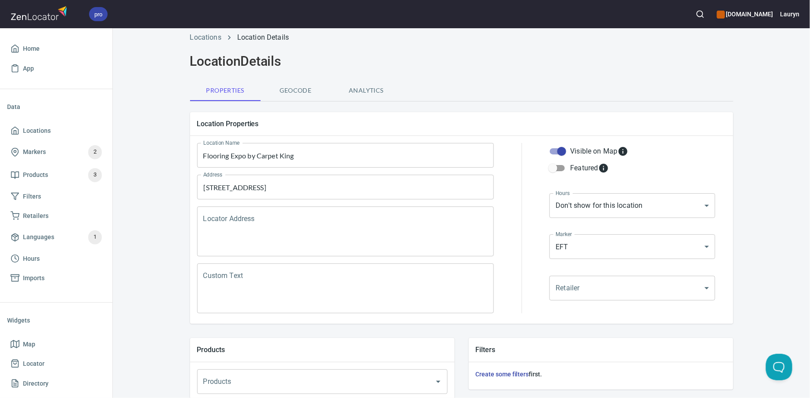
scroll to position [12, 0]
click at [306, 90] on span "Geocode" at bounding box center [296, 88] width 60 height 11
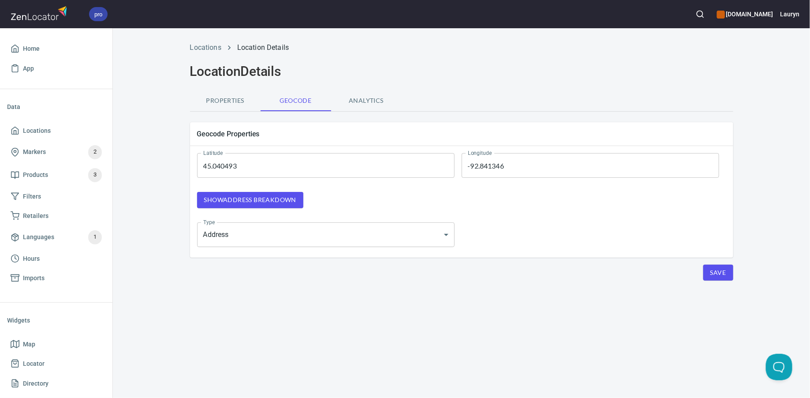
click at [295, 199] on span "Show address breakdown" at bounding box center [250, 199] width 92 height 11
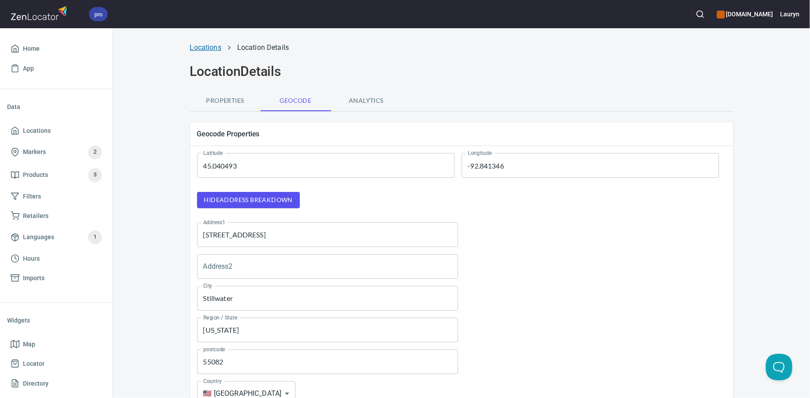
click at [206, 45] on link "Locations" at bounding box center [205, 47] width 31 height 8
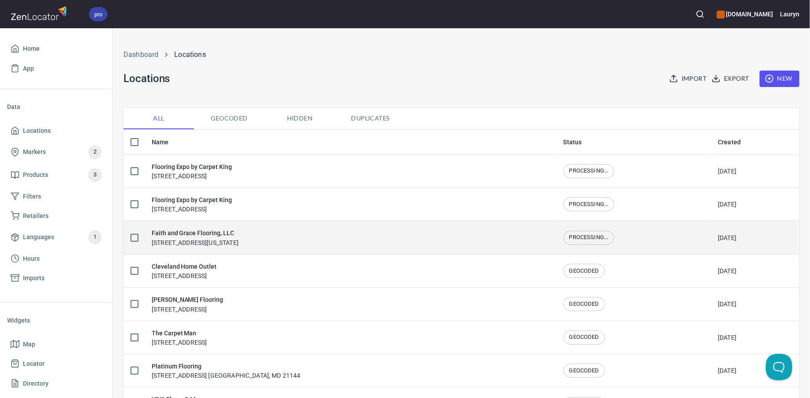
click at [261, 251] on td "Faith and Grace Flooring, LLC 902 Dashiel Street, Murfreesboro, Tennessee, Unit…" at bounding box center [351, 237] width 412 height 33
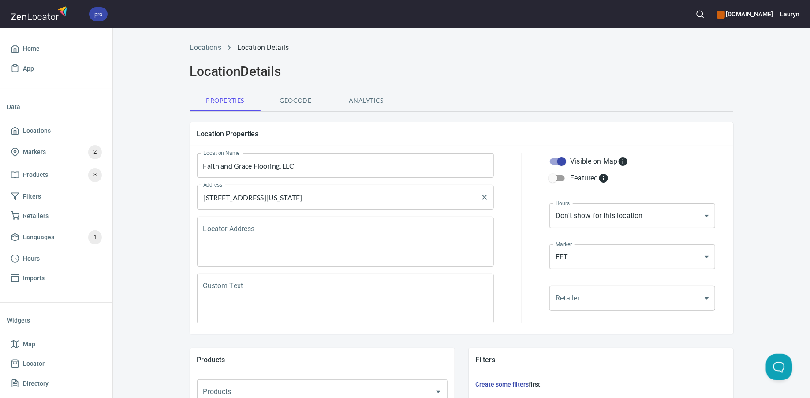
click at [280, 199] on input "[STREET_ADDRESS][US_STATE]" at bounding box center [339, 197] width 276 height 17
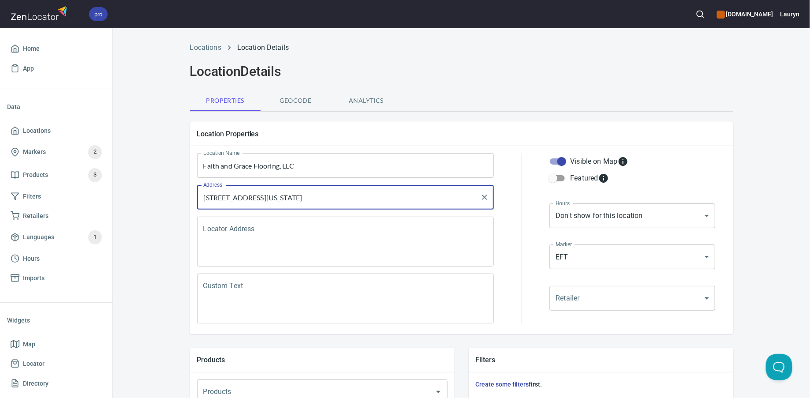
click at [241, 198] on input "[STREET_ADDRESS][US_STATE]" at bounding box center [339, 197] width 276 height 17
type input "902 Dashiell Street, Murfreesboro, Tennessee, United States"
click at [516, 257] on div at bounding box center [521, 238] width 45 height 181
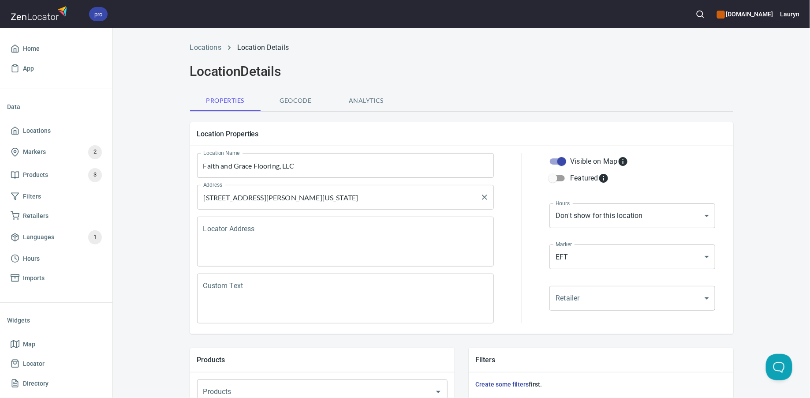
click at [292, 201] on input "902 Dashiell Street, Murfreesboro, Tennessee, United States" at bounding box center [339, 197] width 276 height 17
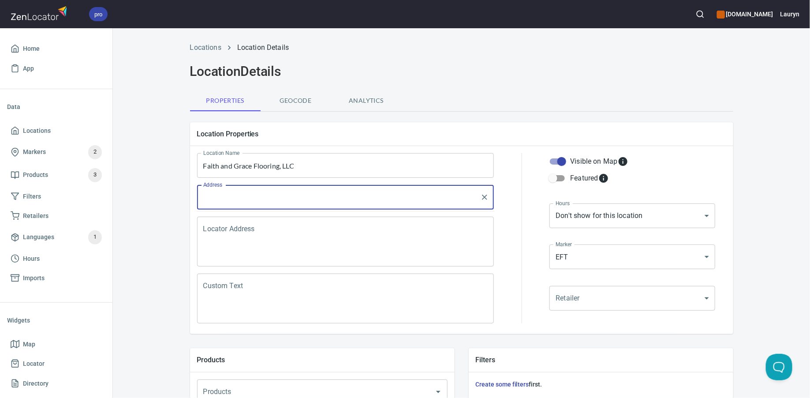
paste input "902 Dashiel St, Murfreesboro, TN 37129"
click at [423, 222] on li "902 Dashiel Street, Murfreesboro, Tennessee, United States" at bounding box center [345, 223] width 297 height 16
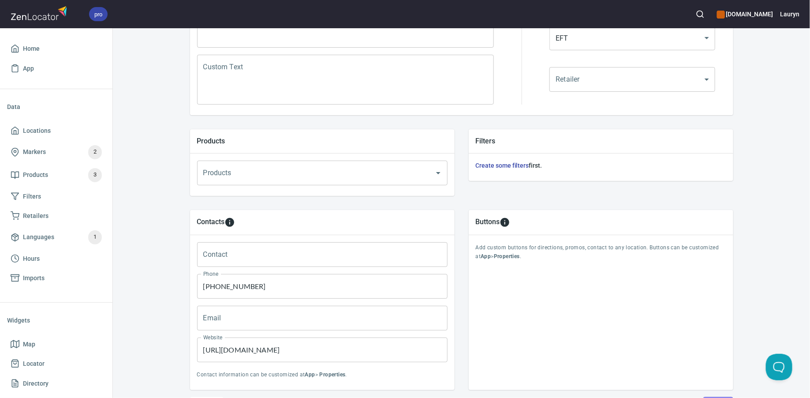
scroll to position [272, 0]
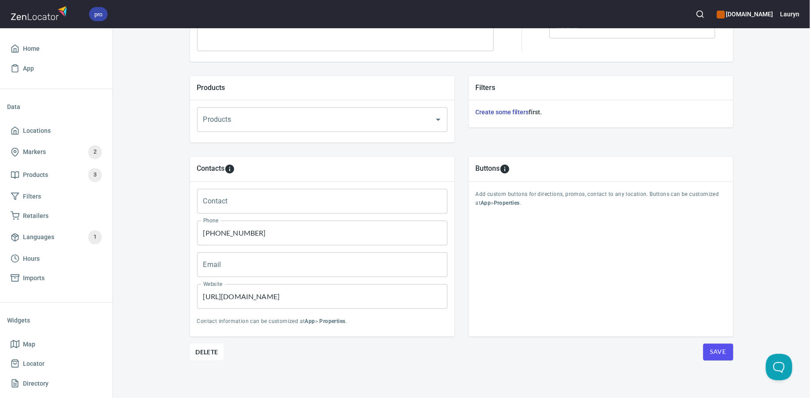
type input "902 Dashiel Street, Murfreesboro, Tennessee, United States"
click at [717, 351] on span "Save" at bounding box center [718, 351] width 16 height 11
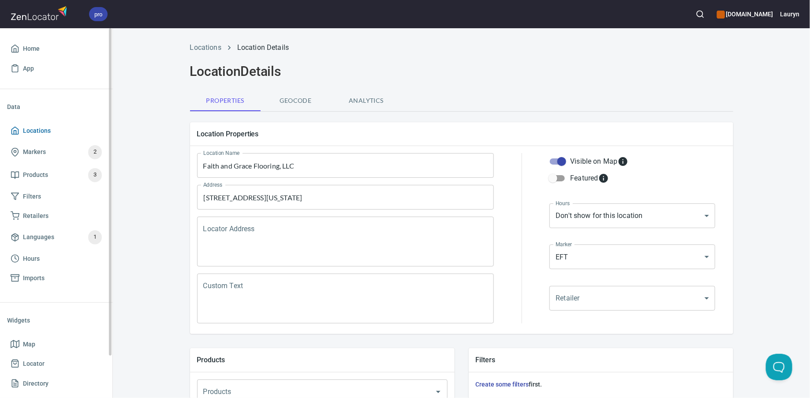
click at [73, 126] on span "Locations" at bounding box center [56, 130] width 91 height 11
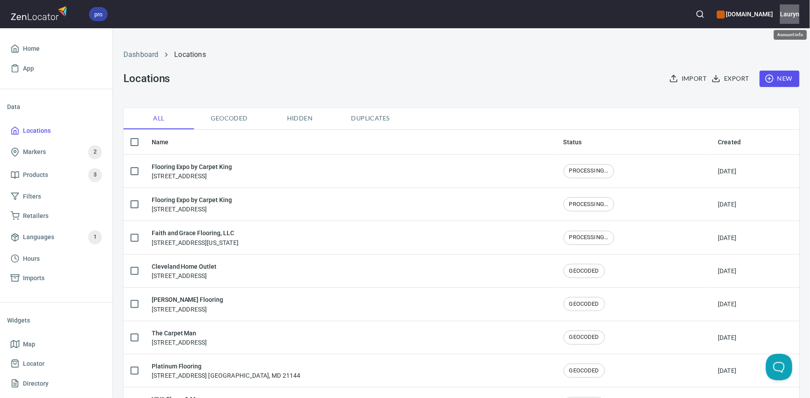
click at [795, 14] on h6 "Lauryn" at bounding box center [789, 14] width 19 height 10
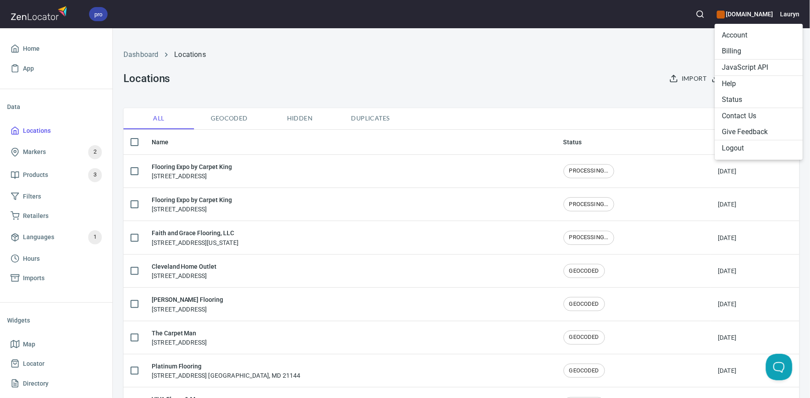
click at [735, 148] on li "Logout" at bounding box center [759, 148] width 88 height 16
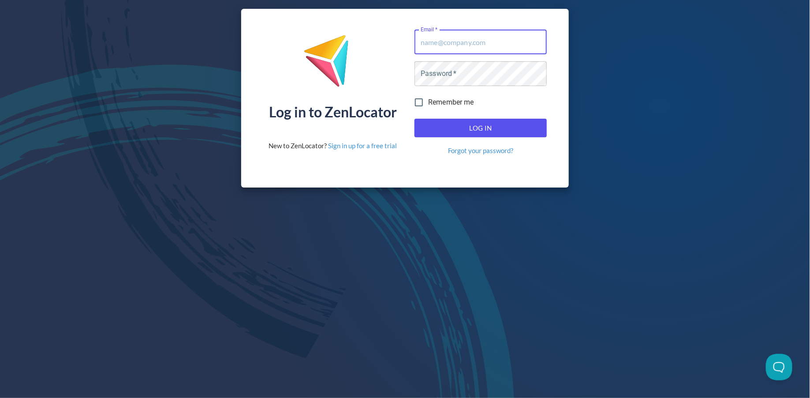
type input "[PERSON_NAME][EMAIL_ADDRESS][DOMAIN_NAME]"
